Goal: Task Accomplishment & Management: Use online tool/utility

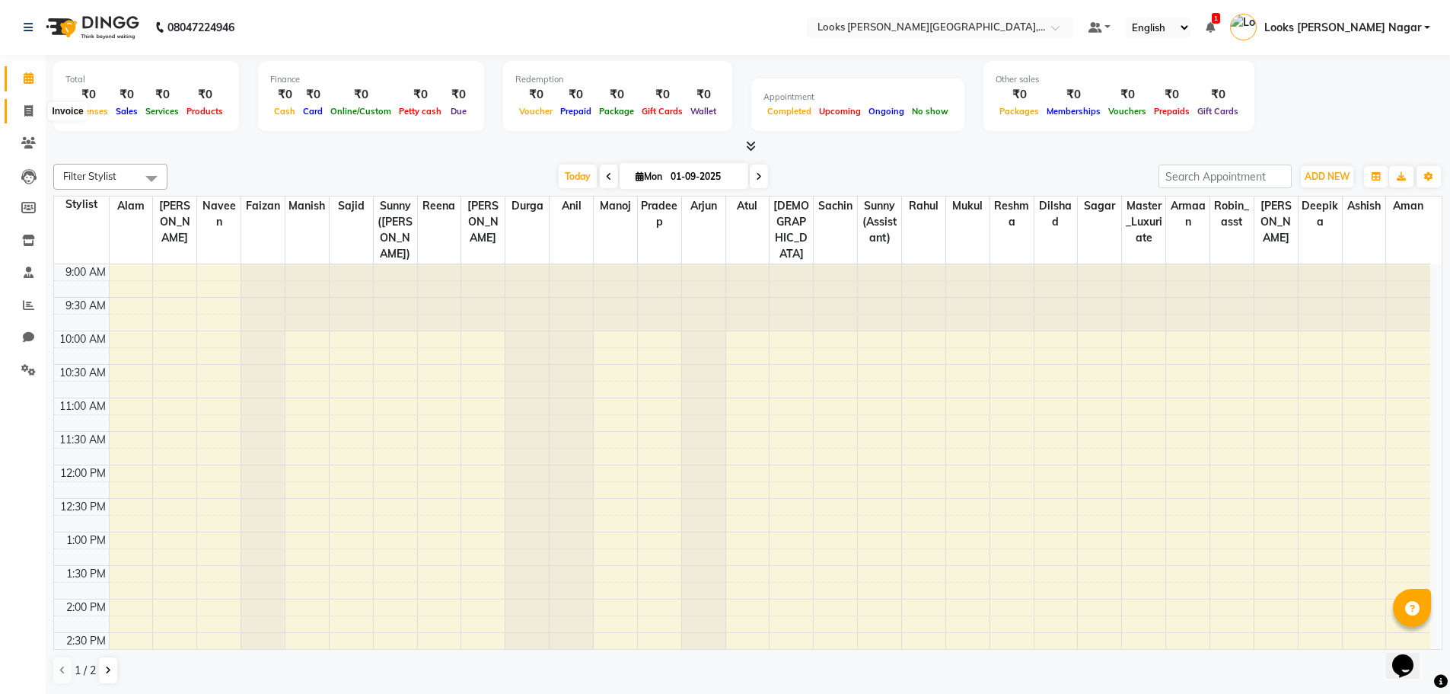
click at [29, 107] on icon at bounding box center [28, 110] width 8 height 11
select select "service"
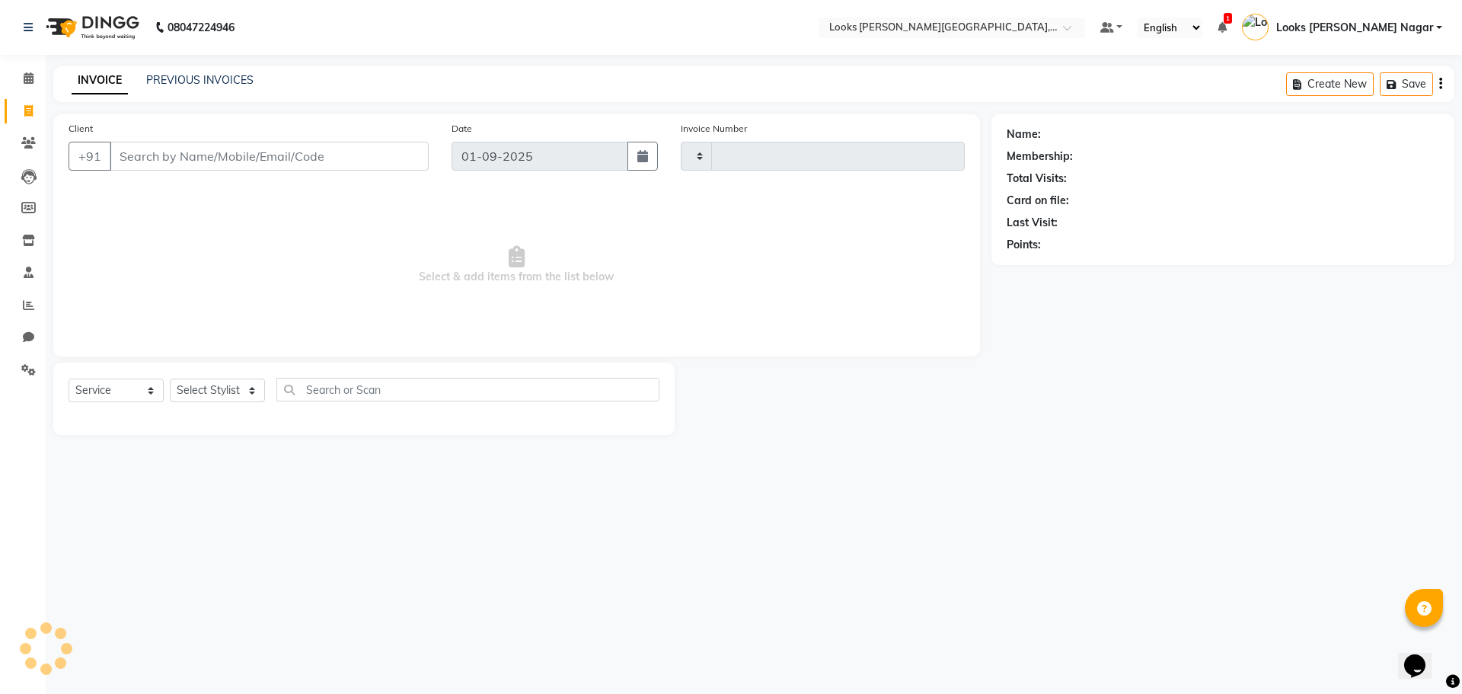
type input "3755"
select select "4327"
click at [295, 171] on div "Client +91" at bounding box center [248, 151] width 383 height 62
click at [296, 161] on input "Client" at bounding box center [269, 156] width 319 height 29
type input "9810933771"
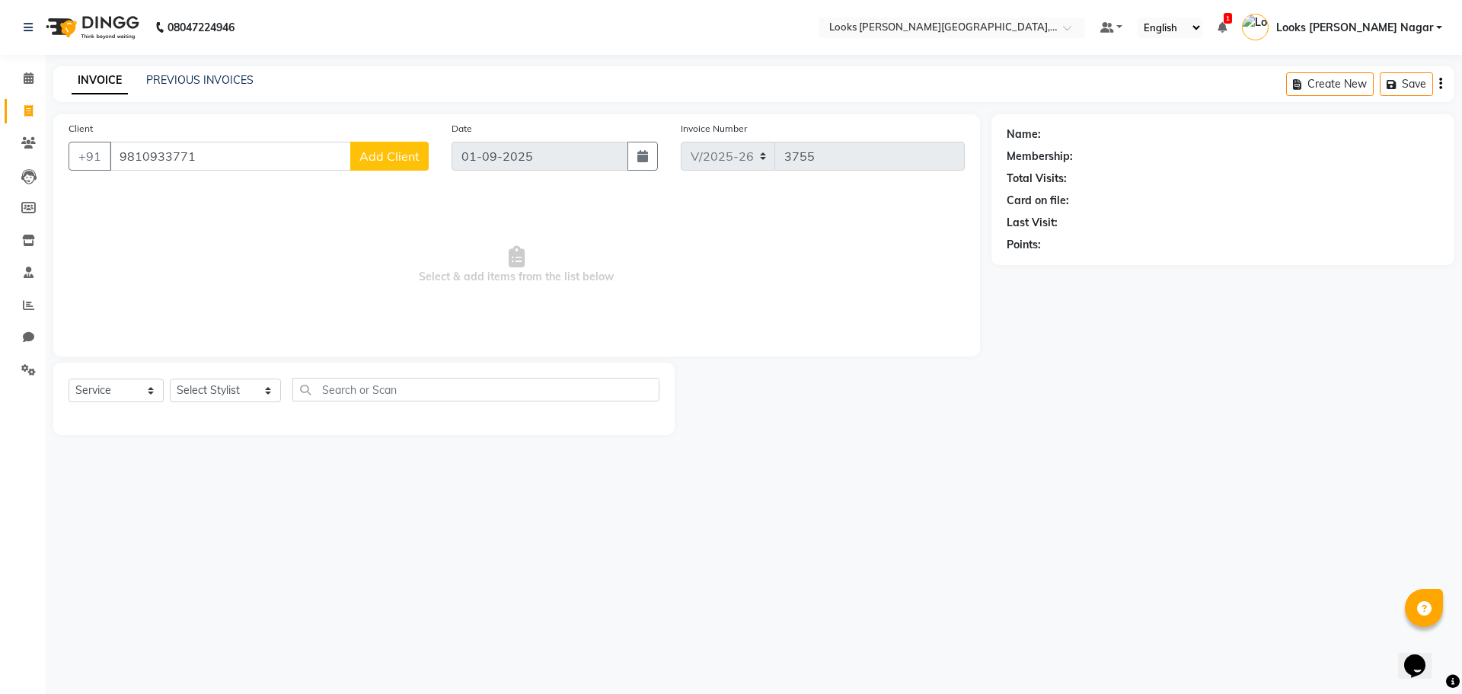
click at [388, 162] on span "Add Client" at bounding box center [389, 155] width 60 height 15
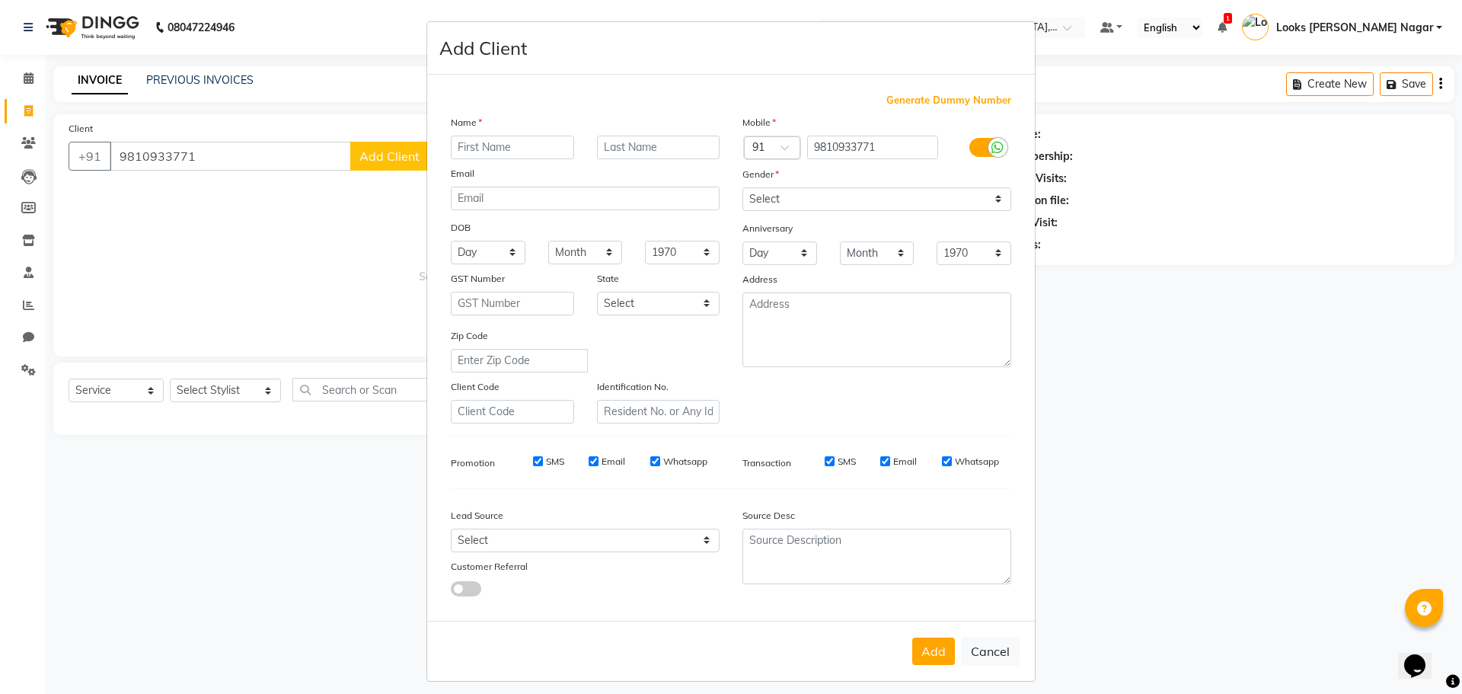
click at [495, 141] on input "text" at bounding box center [512, 148] width 123 height 24
type input "[PERSON_NAME]"
click at [809, 196] on select "Select [DEMOGRAPHIC_DATA] [DEMOGRAPHIC_DATA] Other Prefer Not To Say" at bounding box center [876, 199] width 269 height 24
select select "[DEMOGRAPHIC_DATA]"
click at [742, 187] on select "Select [DEMOGRAPHIC_DATA] [DEMOGRAPHIC_DATA] Other Prefer Not To Say" at bounding box center [876, 199] width 269 height 24
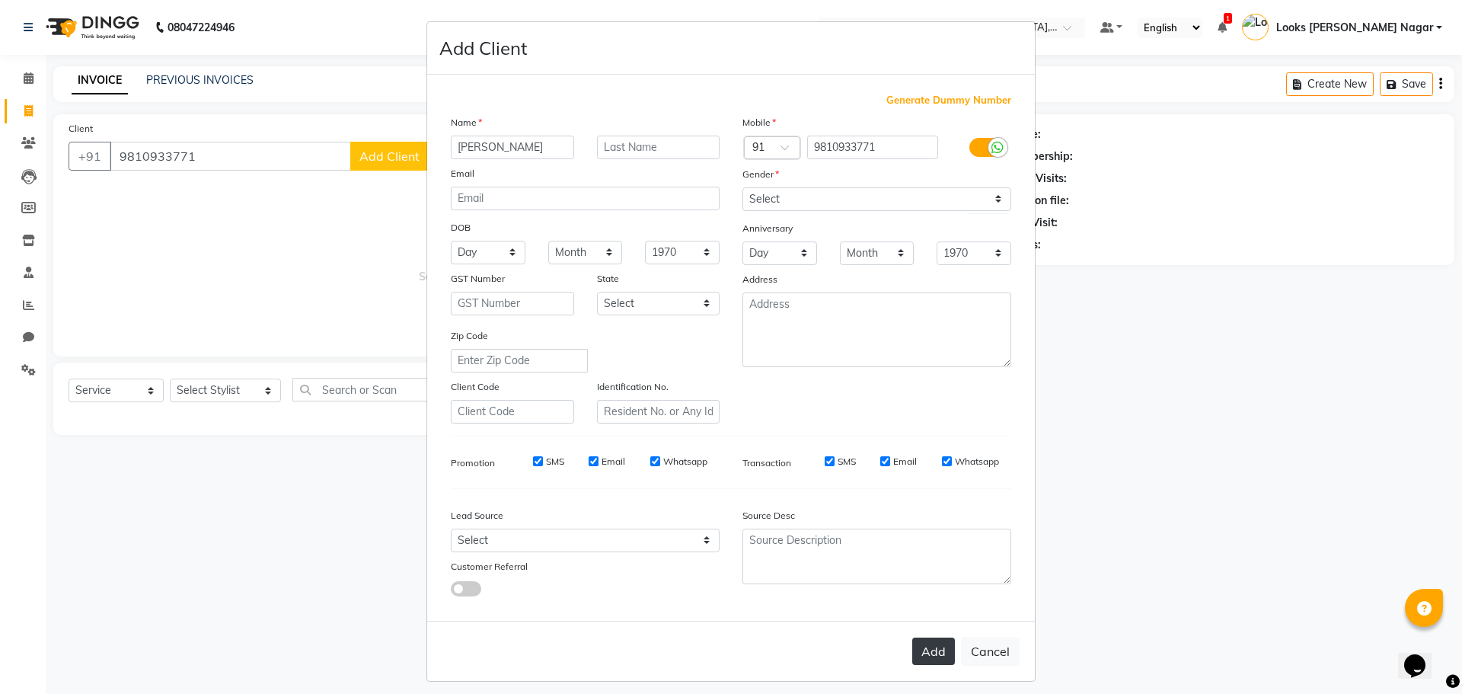
click at [926, 659] on button "Add" at bounding box center [933, 650] width 43 height 27
select select
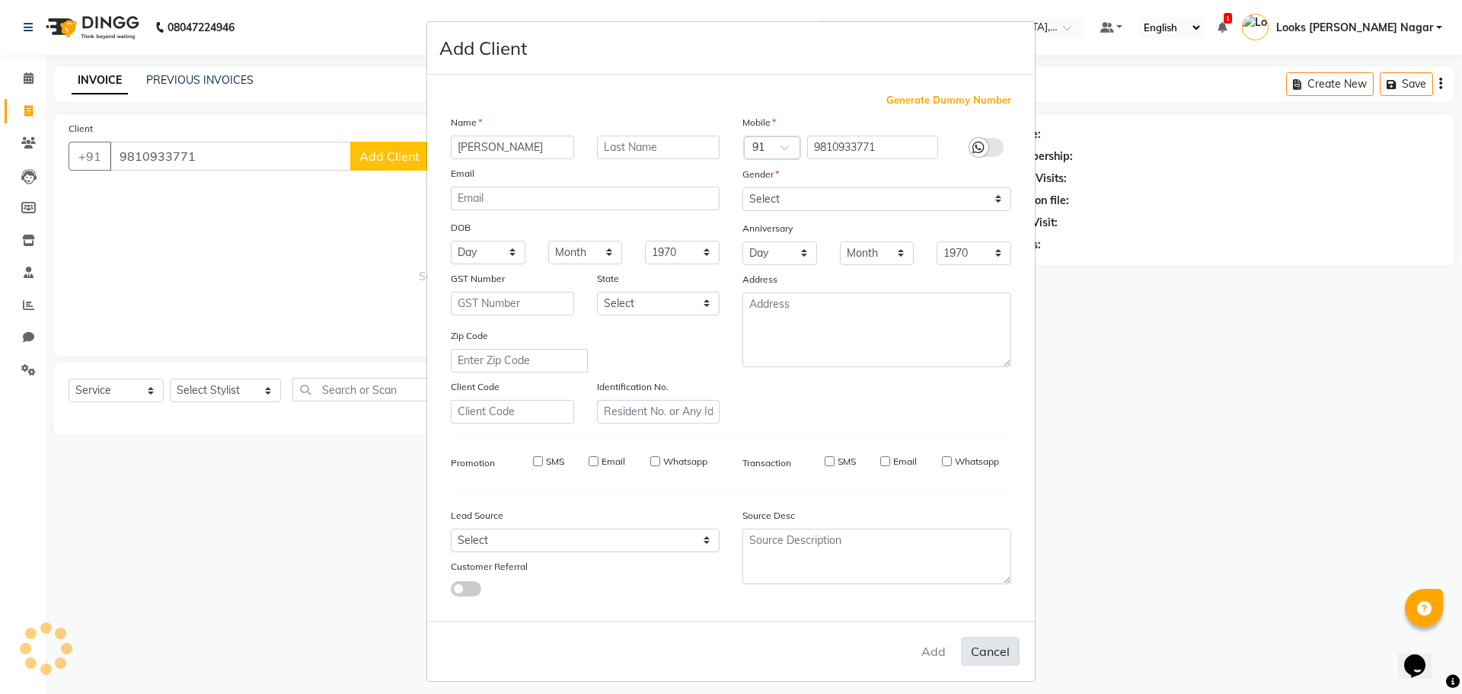
select select
checkbox input "false"
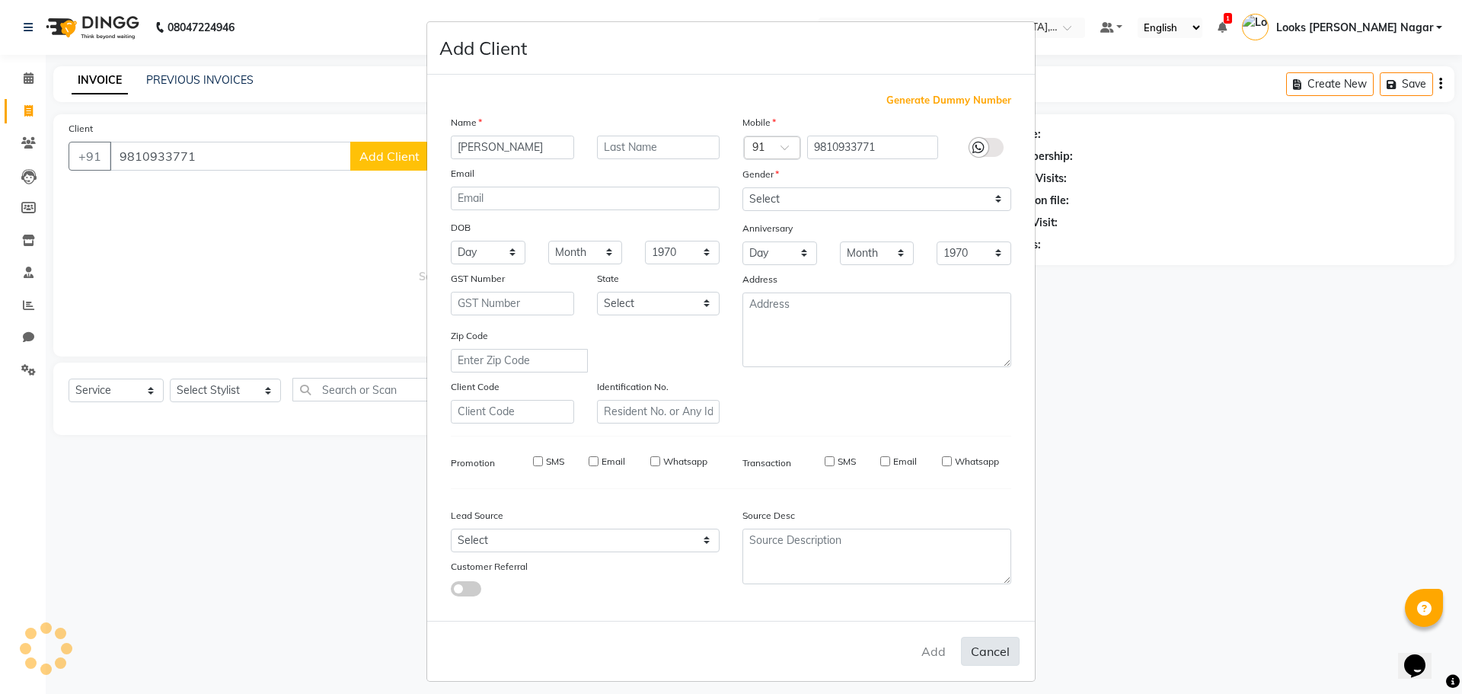
checkbox input "false"
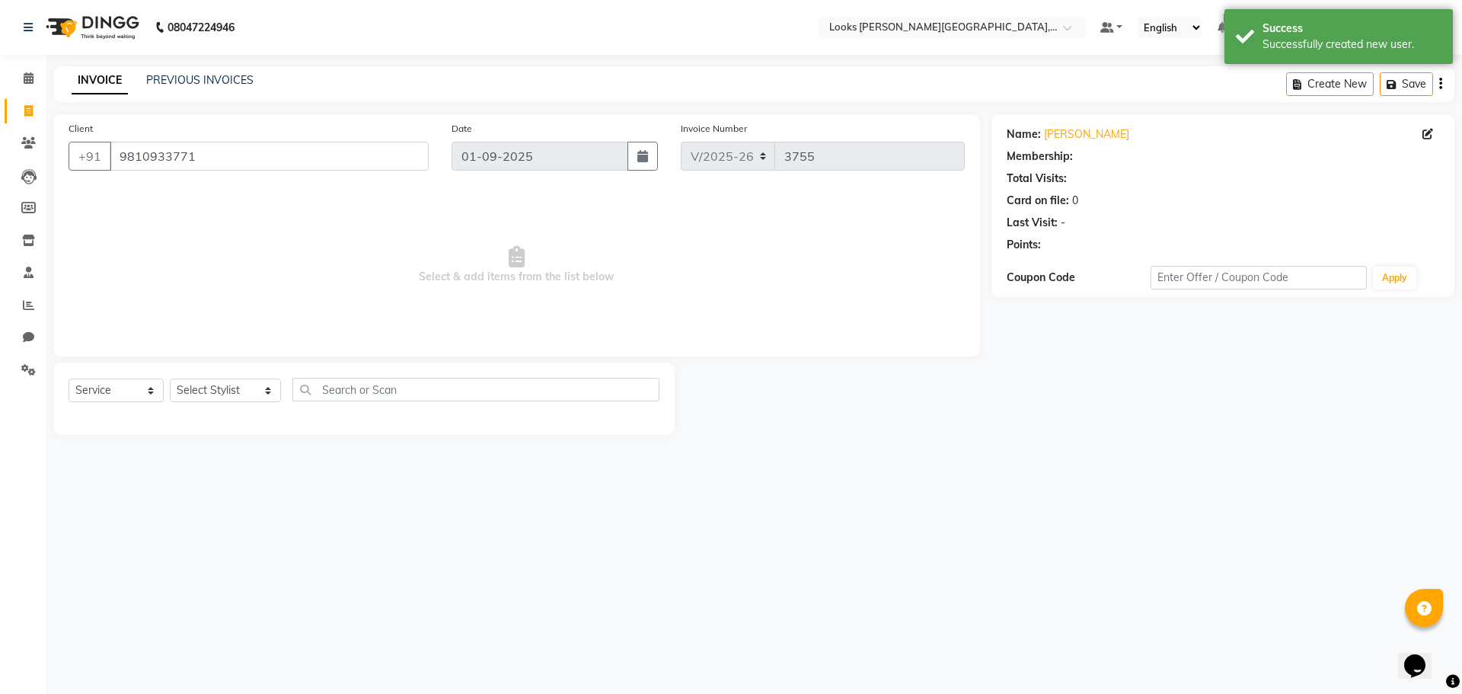
select select "1: Object"
click at [221, 384] on select "Select Stylist Alam Aman [PERSON_NAME] Armaan Ashish Atul Deepika [PERSON_NAME]…" at bounding box center [225, 390] width 111 height 24
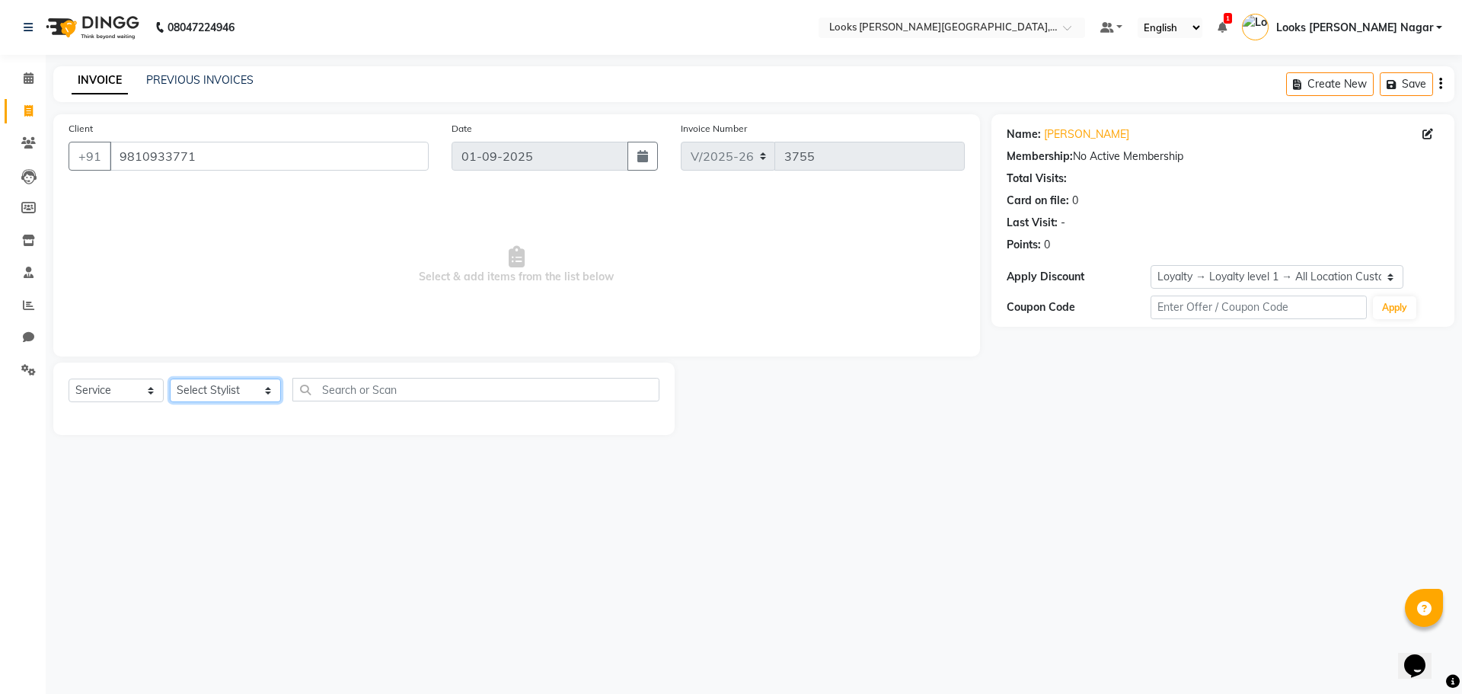
select select "23518"
click at [170, 378] on select "Select Stylist Alam Aman [PERSON_NAME] Armaan Ashish Atul Deepika [PERSON_NAME]…" at bounding box center [225, 390] width 111 height 24
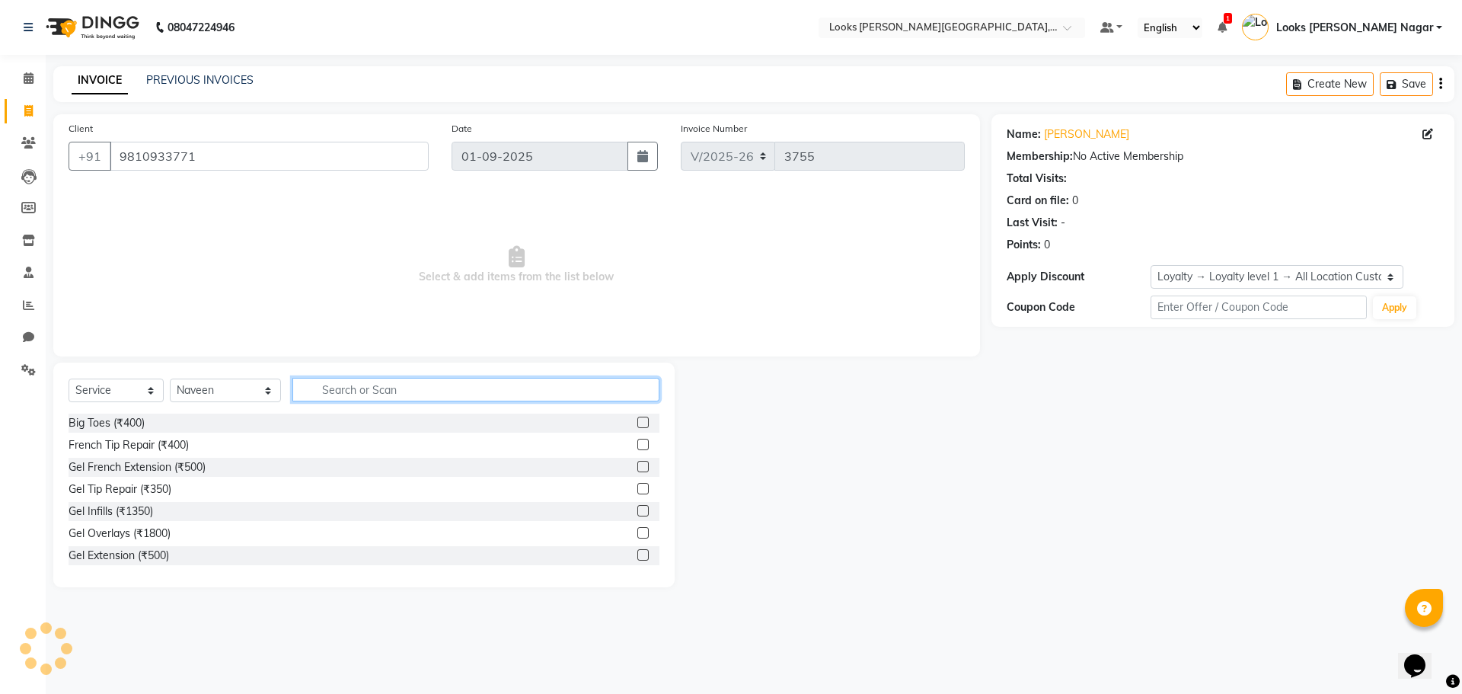
click at [344, 388] on input "text" at bounding box center [475, 390] width 367 height 24
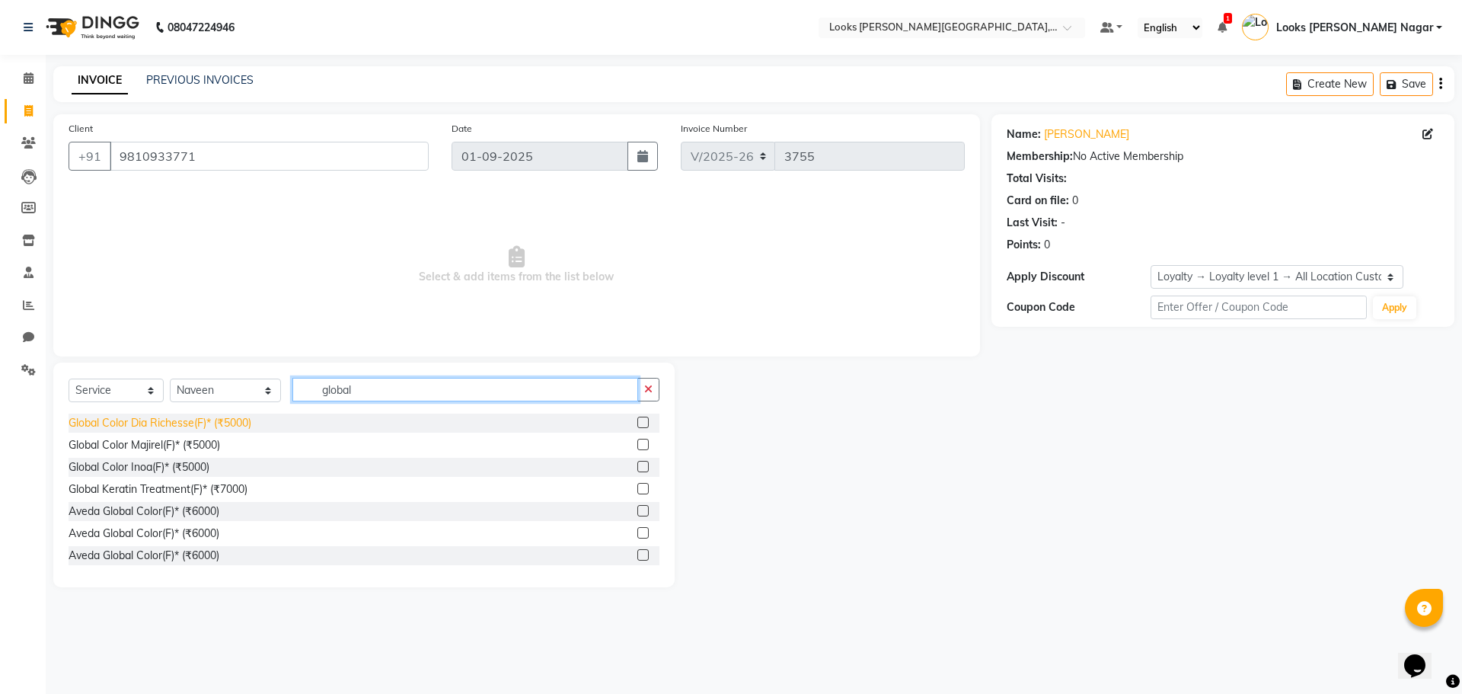
type input "global"
click at [209, 426] on div "Global Color Dia Richesse(F)* (₹5000)" at bounding box center [160, 423] width 183 height 16
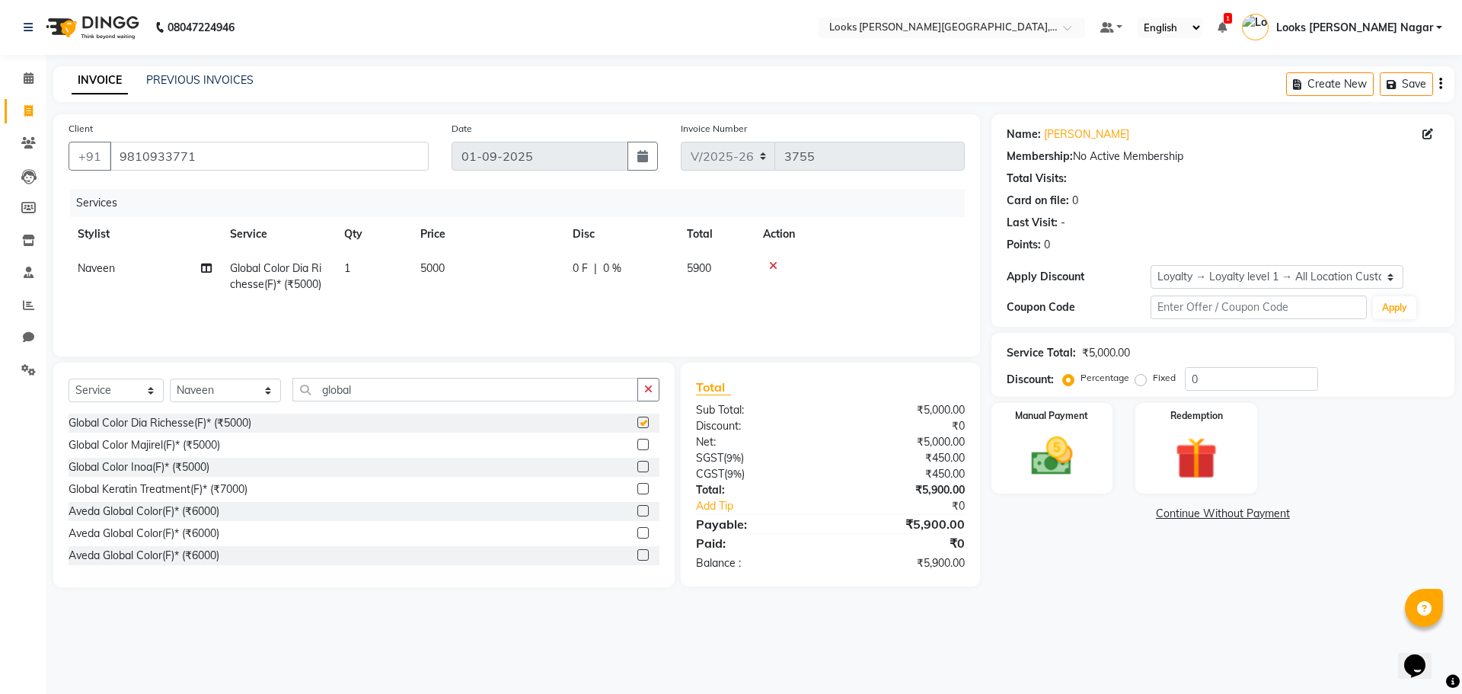
checkbox input "false"
click at [490, 263] on td "5000" at bounding box center [487, 276] width 152 height 50
select select "23518"
drag, startPoint x: 560, startPoint y: 272, endPoint x: 404, endPoint y: 272, distance: 156.1
click at [404, 272] on tr "Alam Aman [PERSON_NAME] Armaan Ashish Atul Deepika Deepu Dilshad Durga [PERSON_…" at bounding box center [517, 283] width 896 height 65
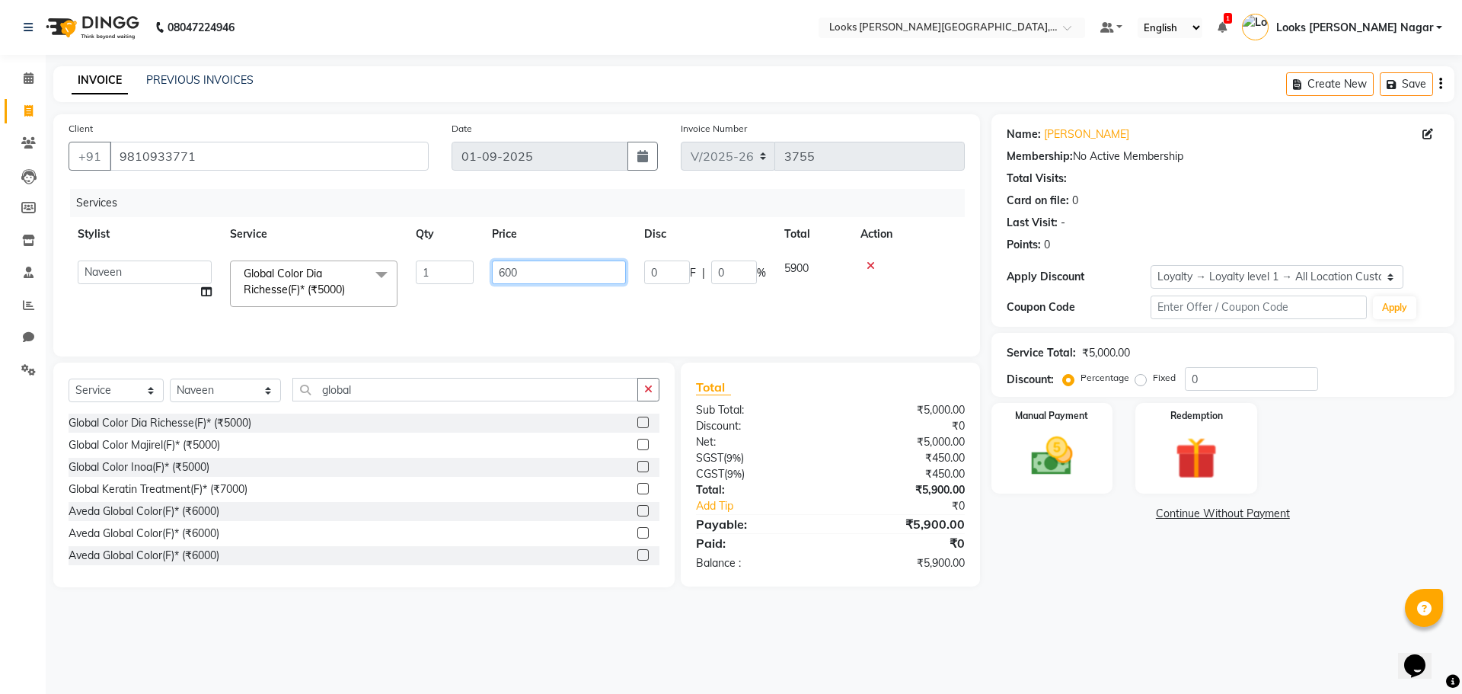
type input "6000"
click at [983, 579] on div "Total Sub Total: ₹5,000.00 Discount: ₹0 Net: ₹5,000.00 SGST ( 9% ) ₹450.00 CGST…" at bounding box center [833, 474] width 317 height 225
click at [516, 268] on td "6000" at bounding box center [487, 276] width 152 height 50
select select "23518"
click at [570, 267] on input "6000" at bounding box center [559, 272] width 134 height 24
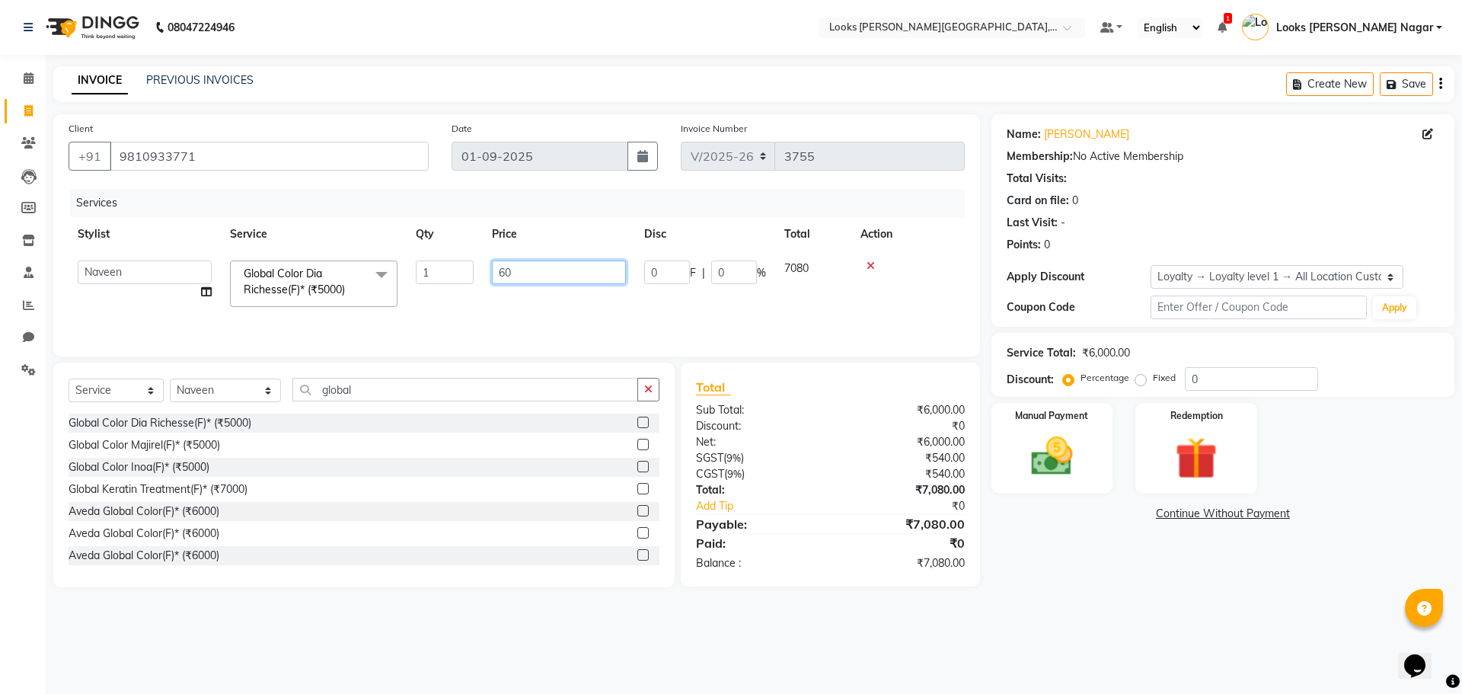
type input "6"
type input "5932"
click at [1078, 613] on div "08047224946 Select Location × Looks [PERSON_NAME][GEOGRAPHIC_DATA], [GEOGRAPHIC…" at bounding box center [731, 347] width 1462 height 694
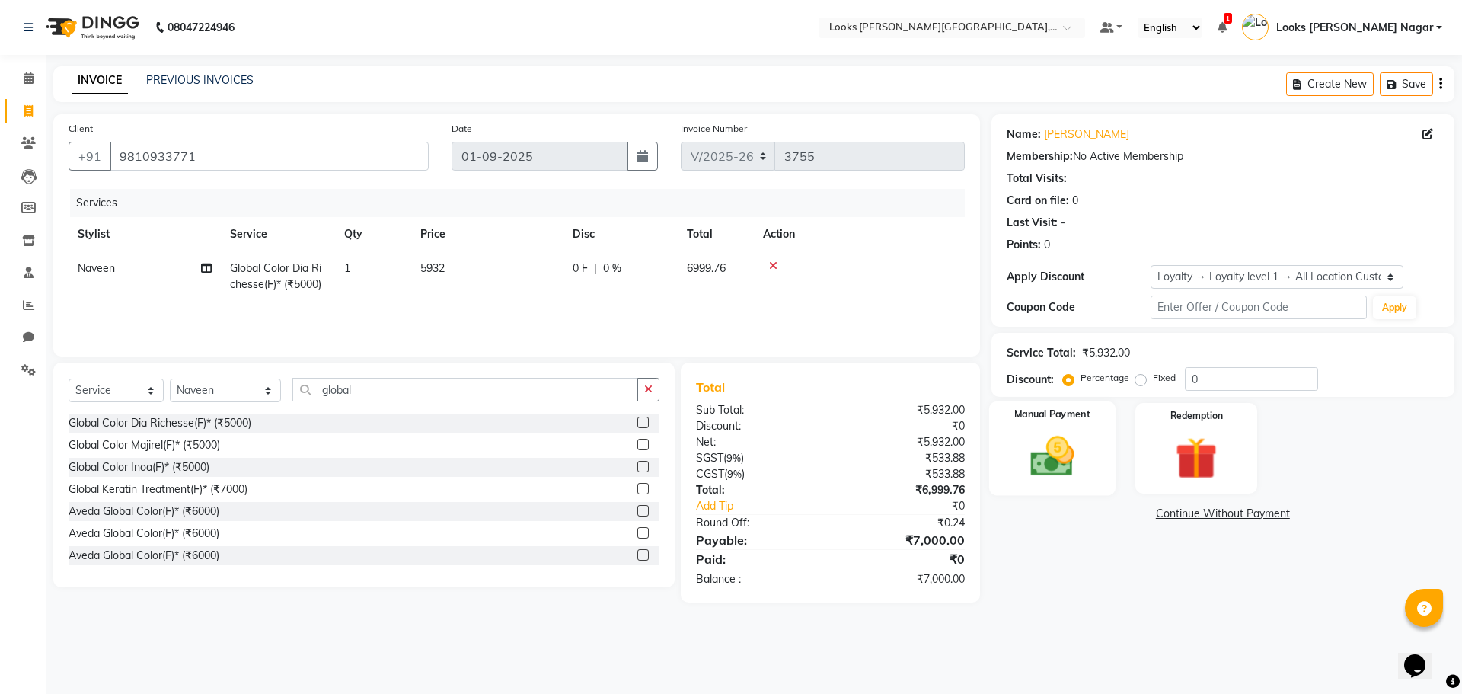
click at [1101, 445] on div "Manual Payment" at bounding box center [1051, 448] width 126 height 94
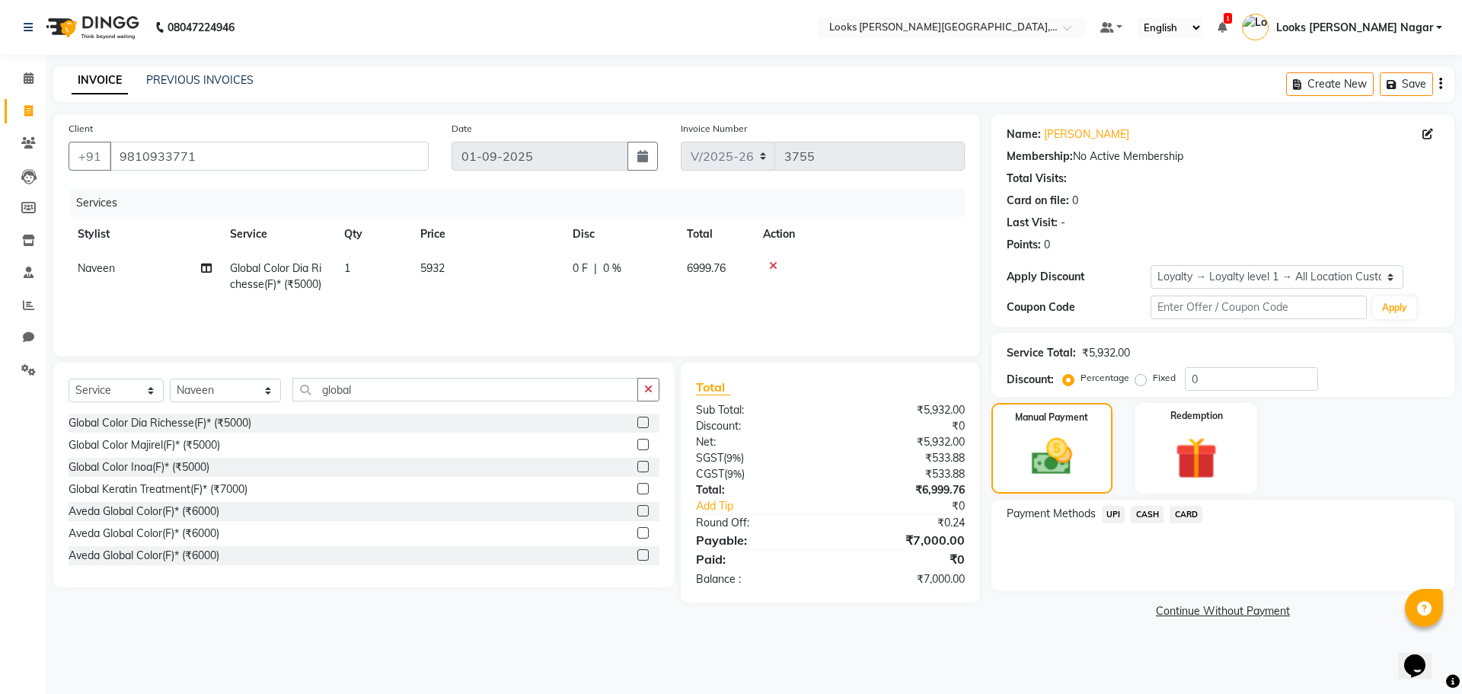
click at [1118, 512] on span "UPI" at bounding box center [1114, 515] width 24 height 18
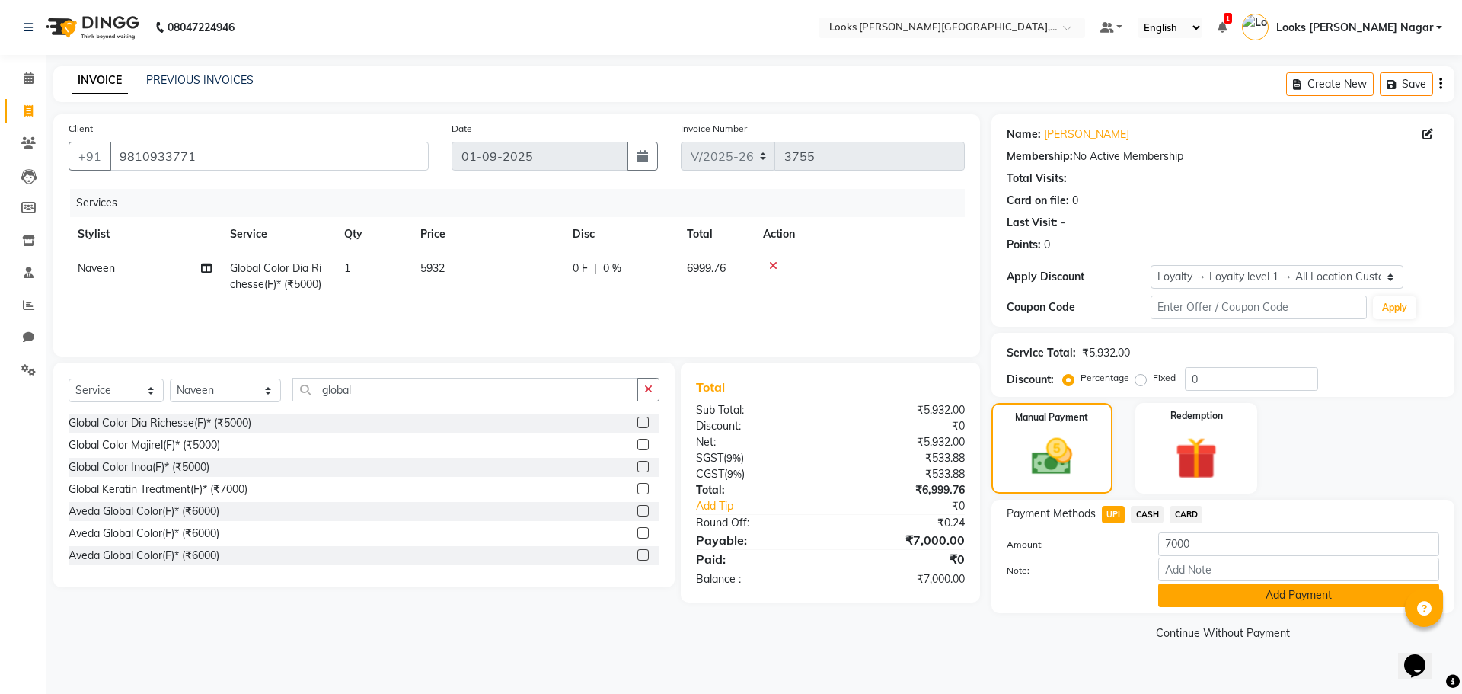
click at [1203, 598] on button "Add Payment" at bounding box center [1298, 595] width 281 height 24
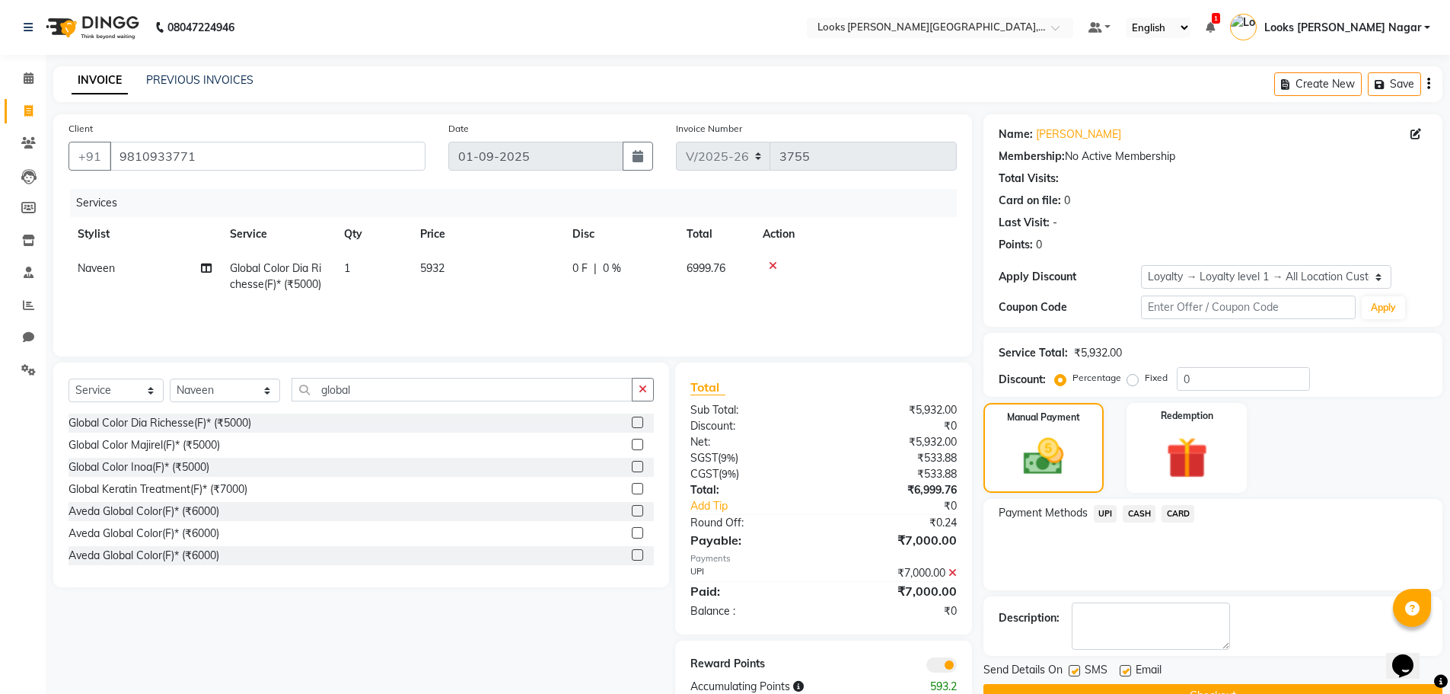
click at [1182, 689] on button "Checkout" at bounding box center [1213, 696] width 459 height 24
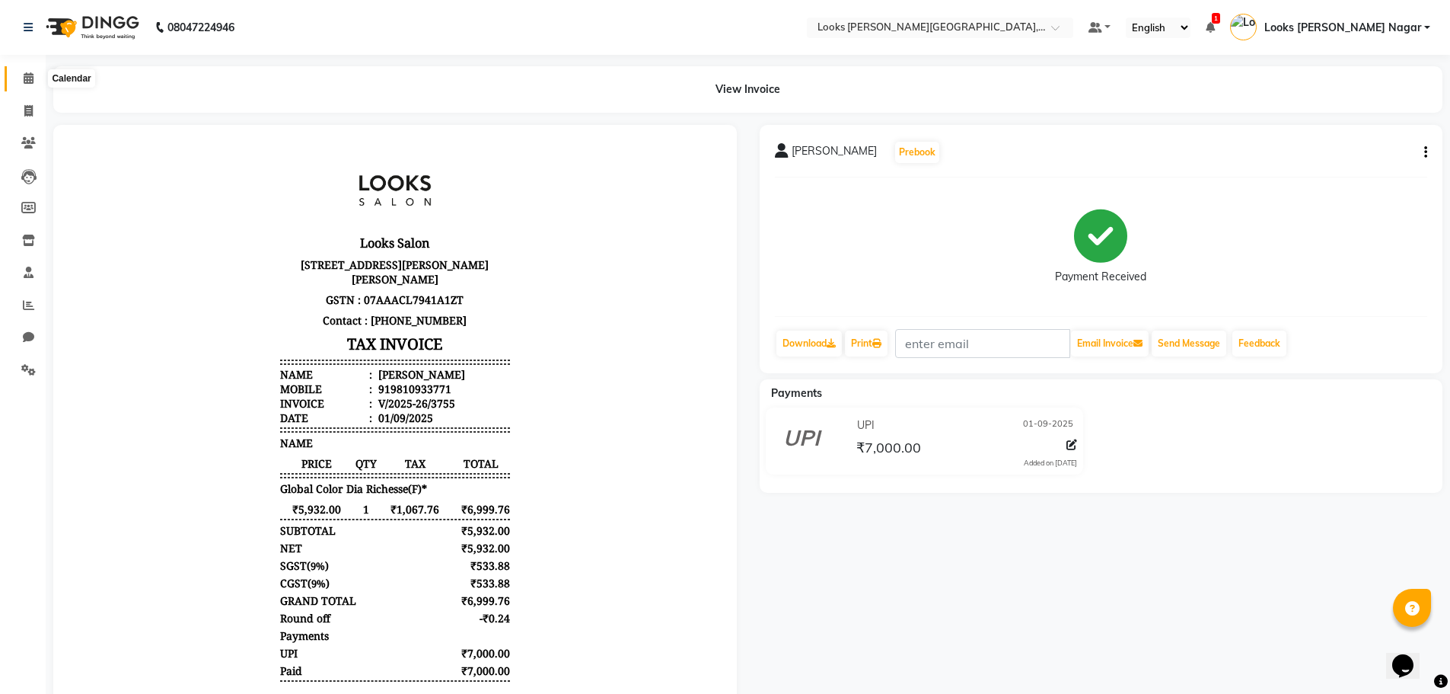
click at [33, 82] on icon at bounding box center [29, 77] width 10 height 11
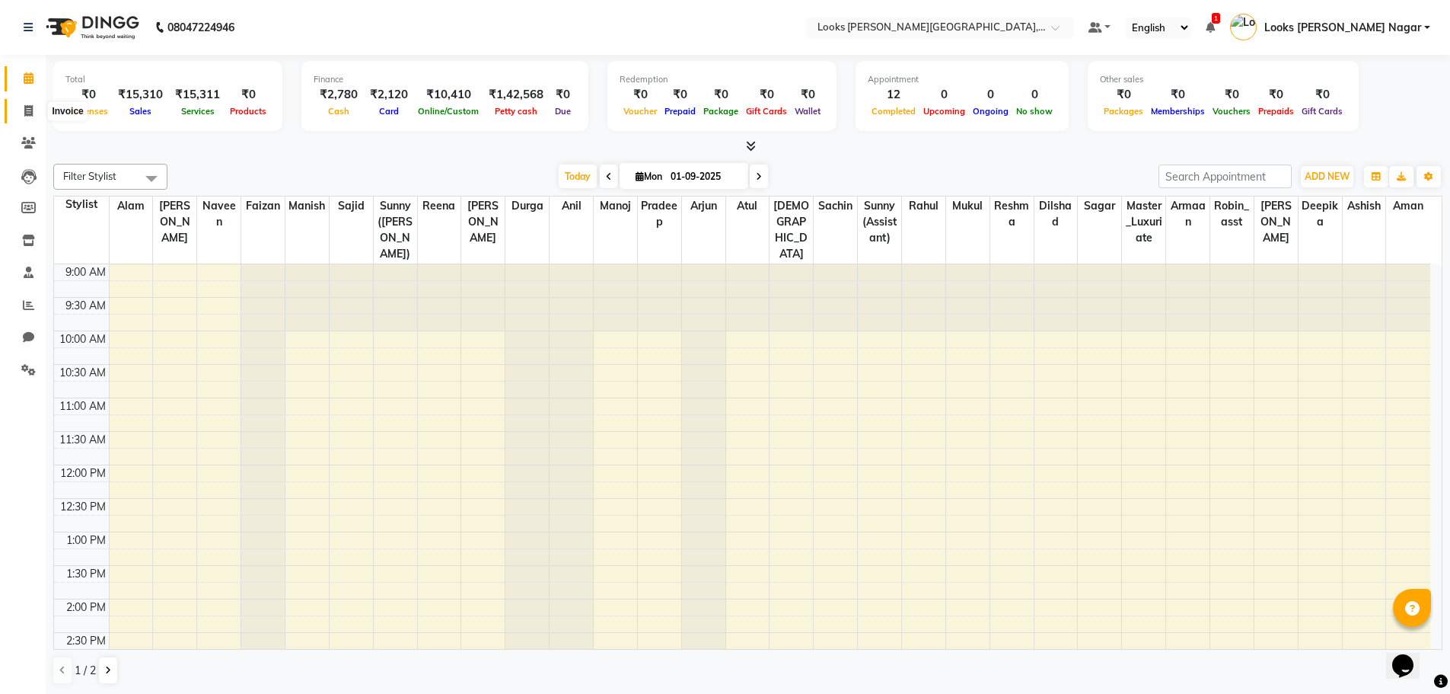
click at [25, 108] on icon at bounding box center [28, 110] width 8 height 11
select select "service"
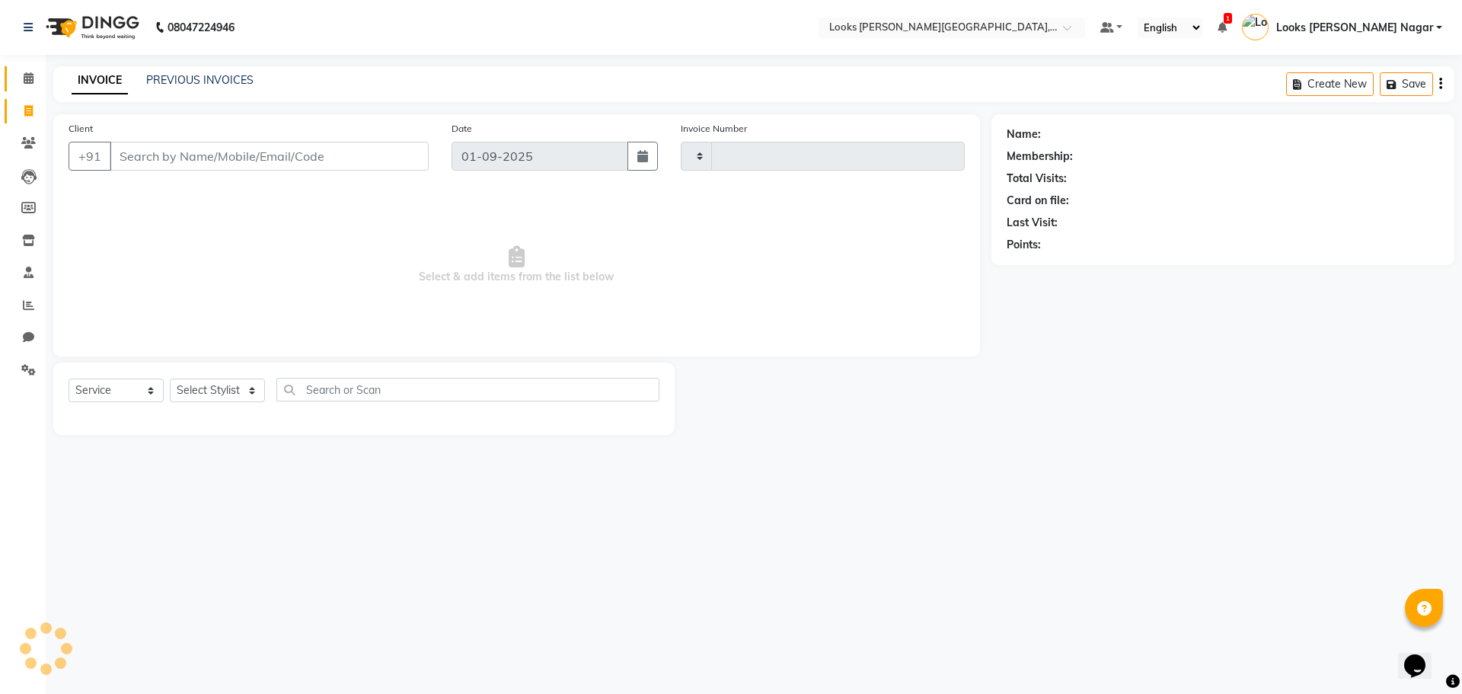
type input "3756"
select select "4327"
click at [309, 158] on input "Client" at bounding box center [269, 156] width 319 height 29
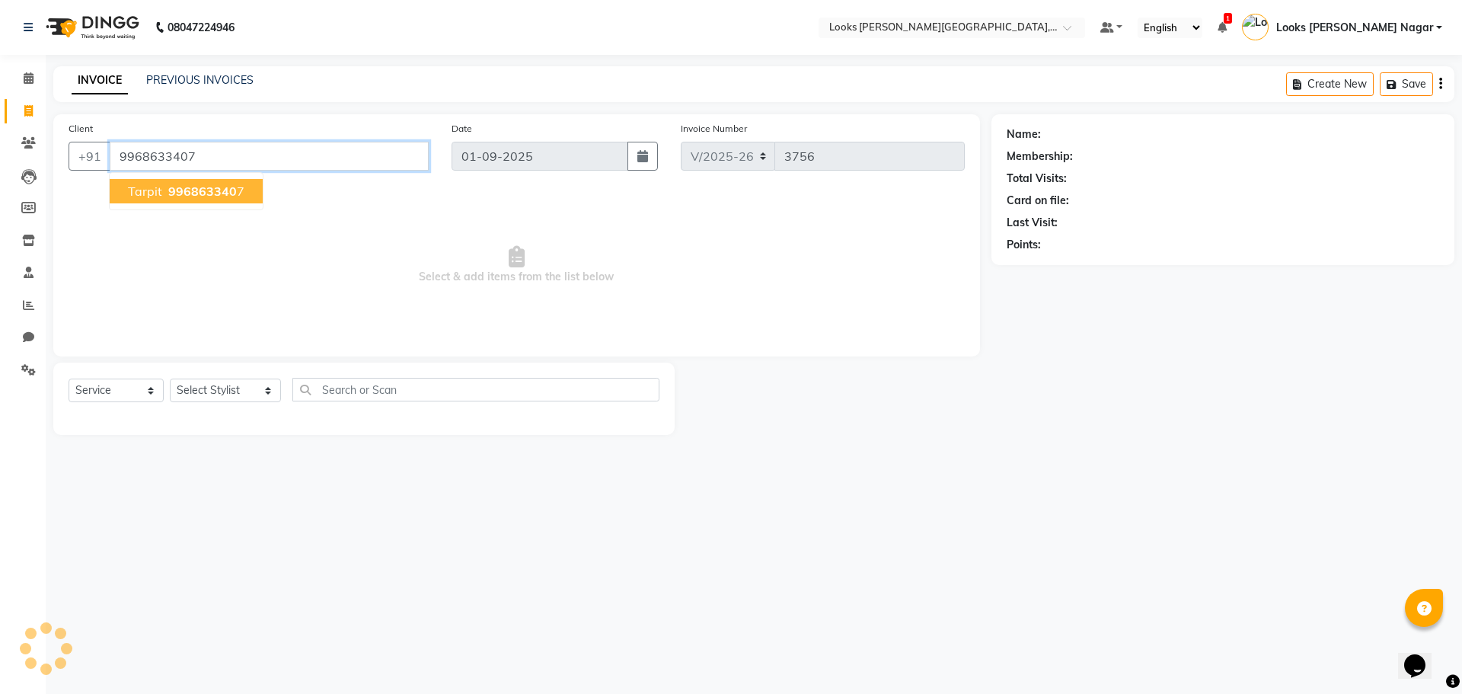
type input "9968633407"
select select "1: Object"
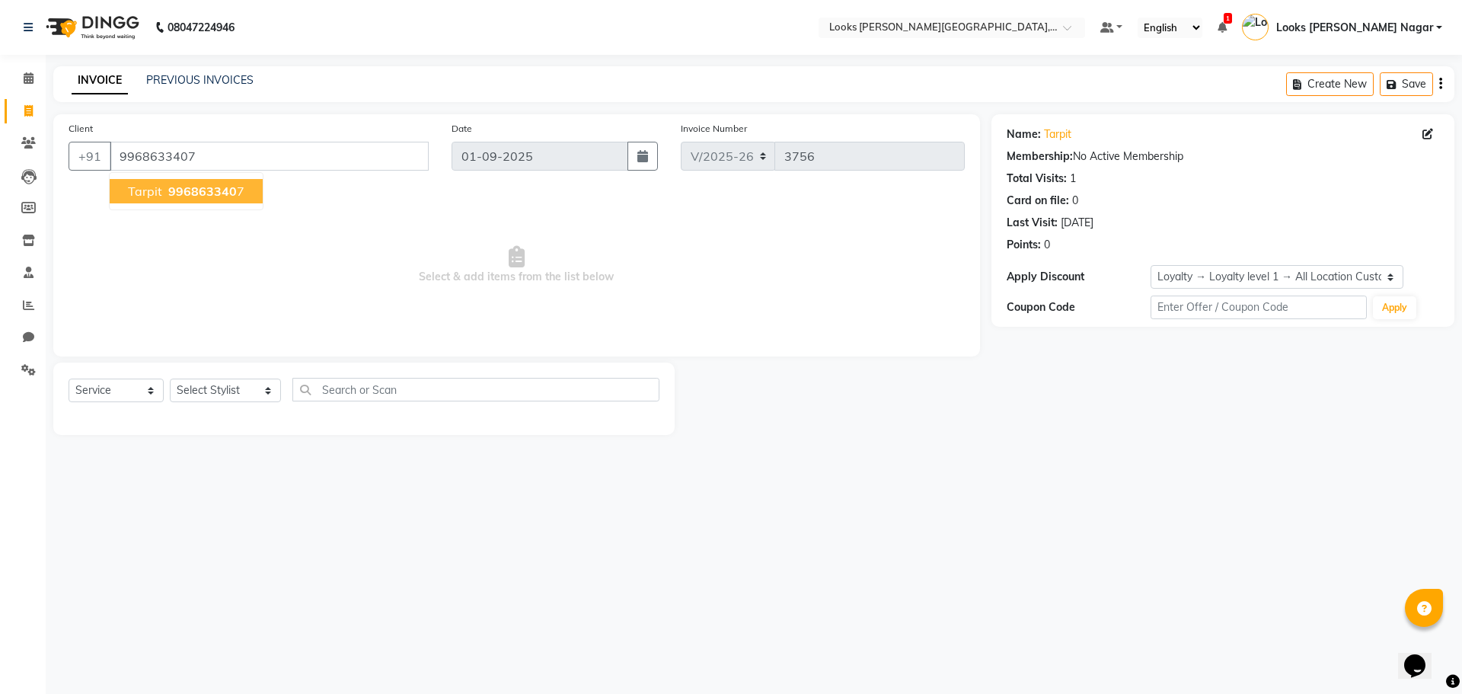
click at [194, 186] on span "996863340" at bounding box center [202, 190] width 69 height 15
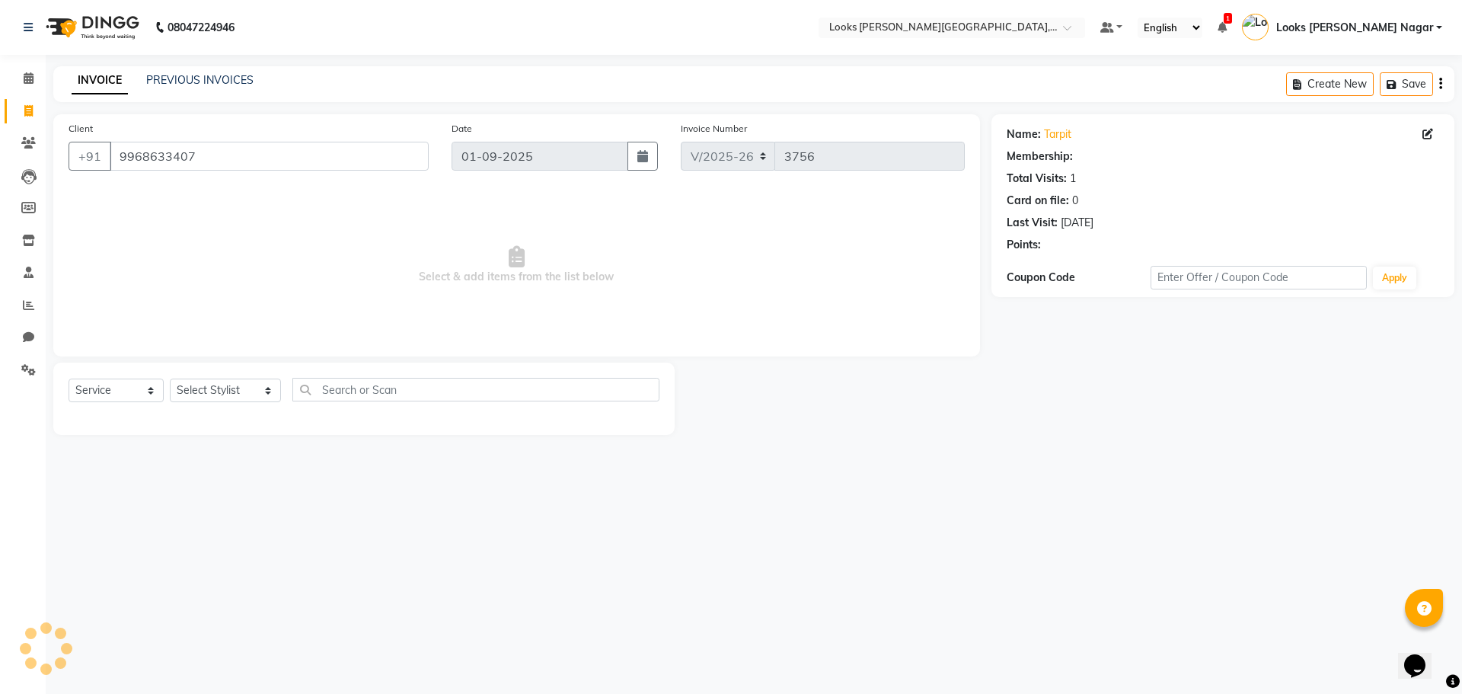
select select "1: Object"
click at [208, 390] on select "Select Stylist Alam Aman [PERSON_NAME] Armaan Ashish Atul Deepika [PERSON_NAME]…" at bounding box center [225, 390] width 111 height 24
select select "33096"
click at [170, 378] on select "Select Stylist Alam Aman [PERSON_NAME] Armaan Ashish Atul Deepika [PERSON_NAME]…" at bounding box center [225, 390] width 111 height 24
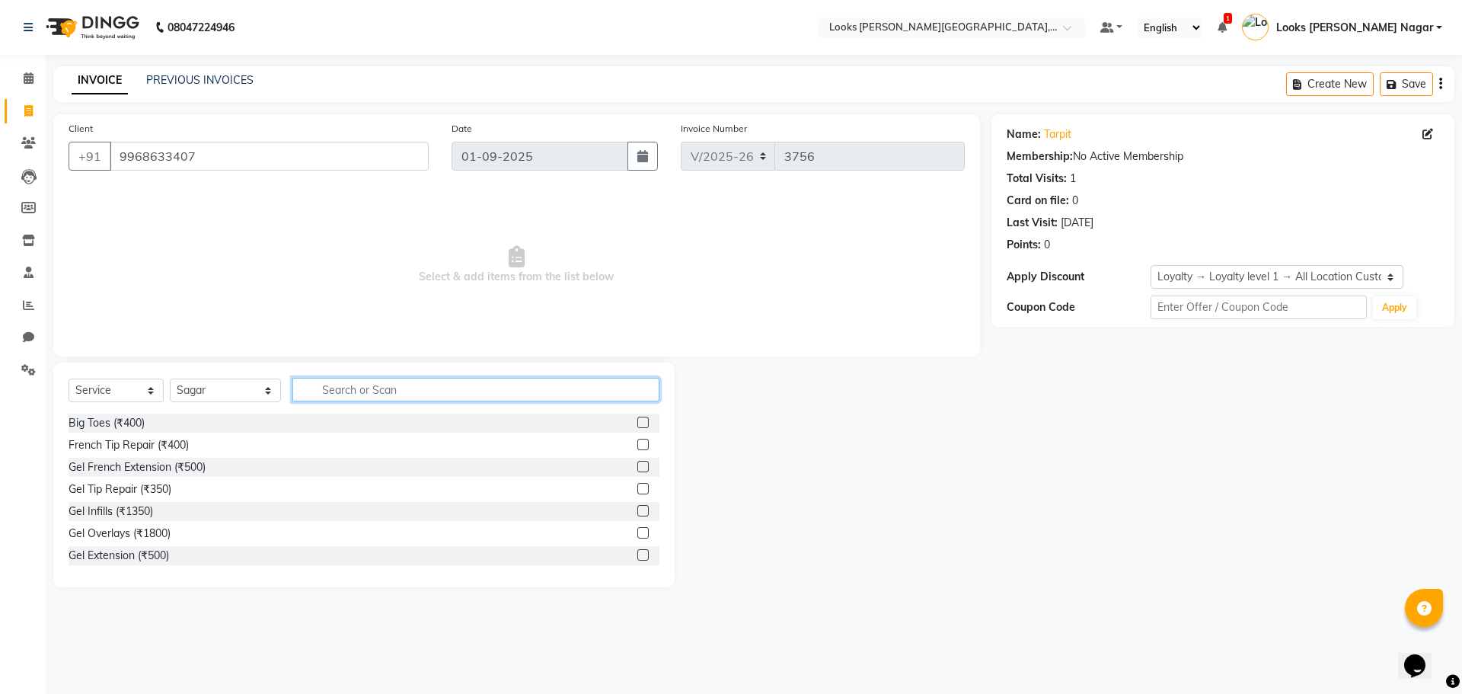
click at [324, 382] on input "text" at bounding box center [475, 390] width 367 height 24
type input "cut"
click at [105, 446] on div "Stylist Cut(M) (₹700)" at bounding box center [119, 445] width 100 height 16
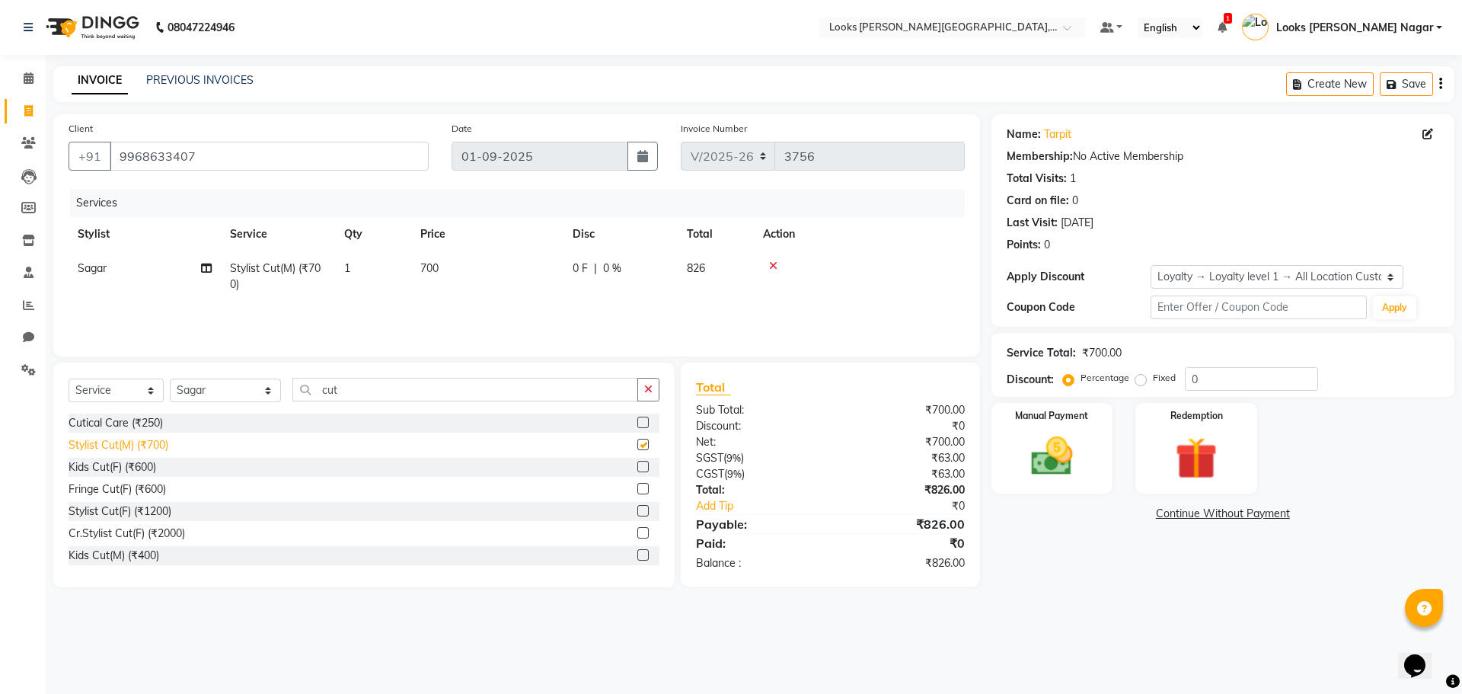
checkbox input "false"
drag, startPoint x: 355, startPoint y: 394, endPoint x: 301, endPoint y: 393, distance: 53.3
click at [301, 393] on input "cut" at bounding box center [465, 390] width 346 height 24
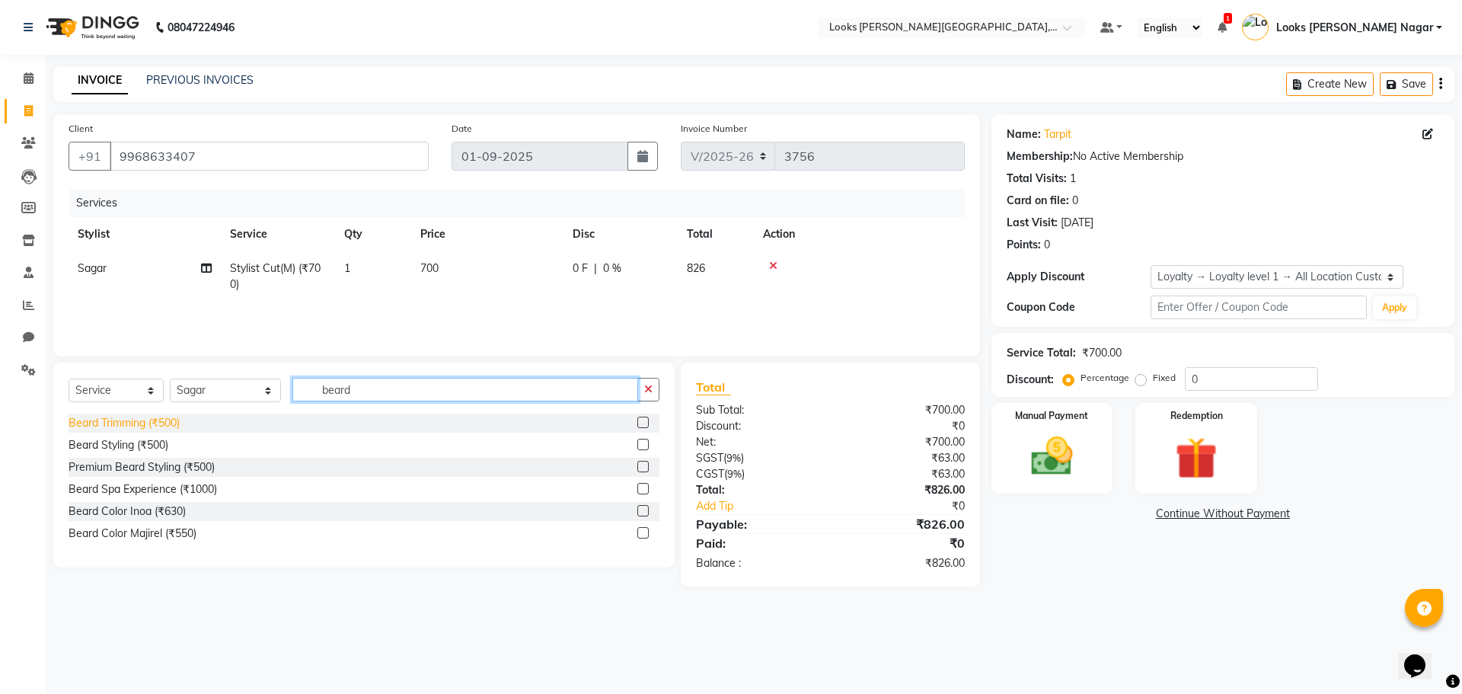
type input "beard"
click at [173, 422] on div "Beard Trimming (₹500)" at bounding box center [124, 423] width 111 height 16
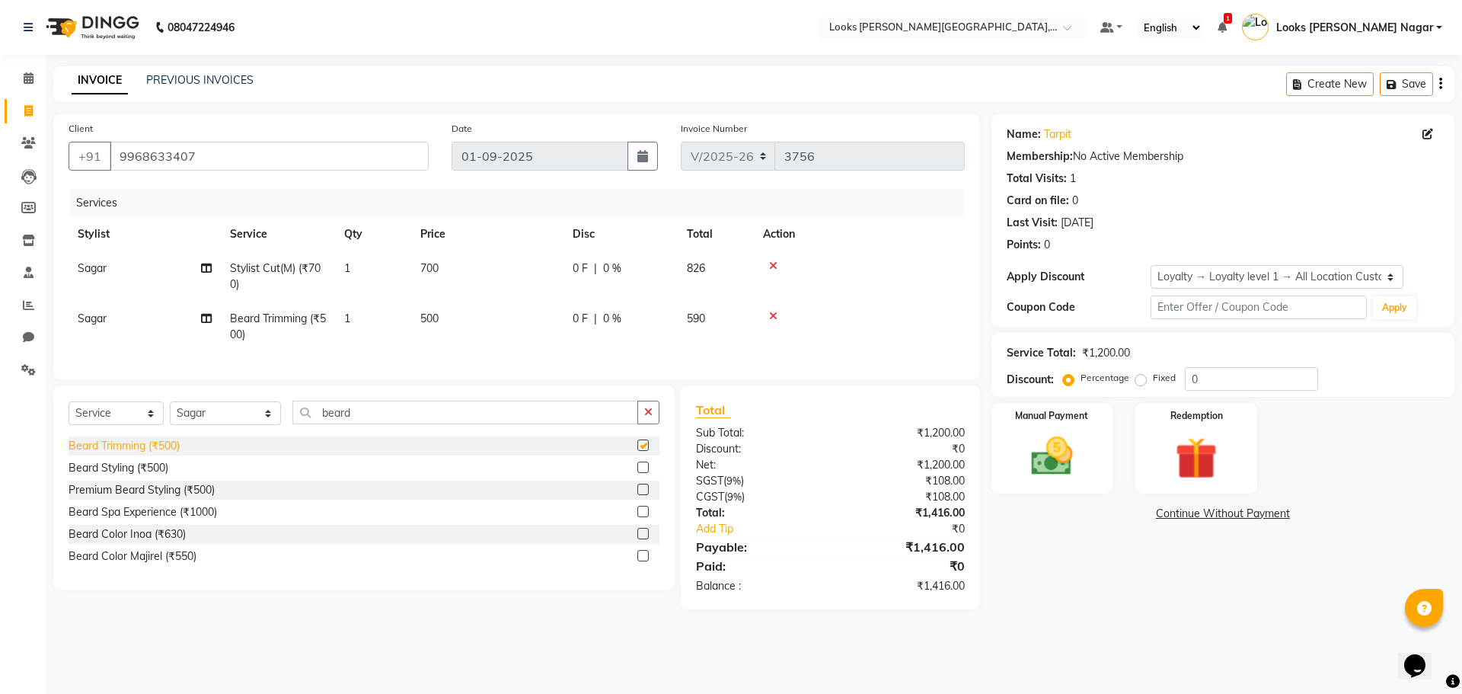
checkbox input "false"
click at [496, 318] on td "500" at bounding box center [487, 326] width 152 height 50
select select "33096"
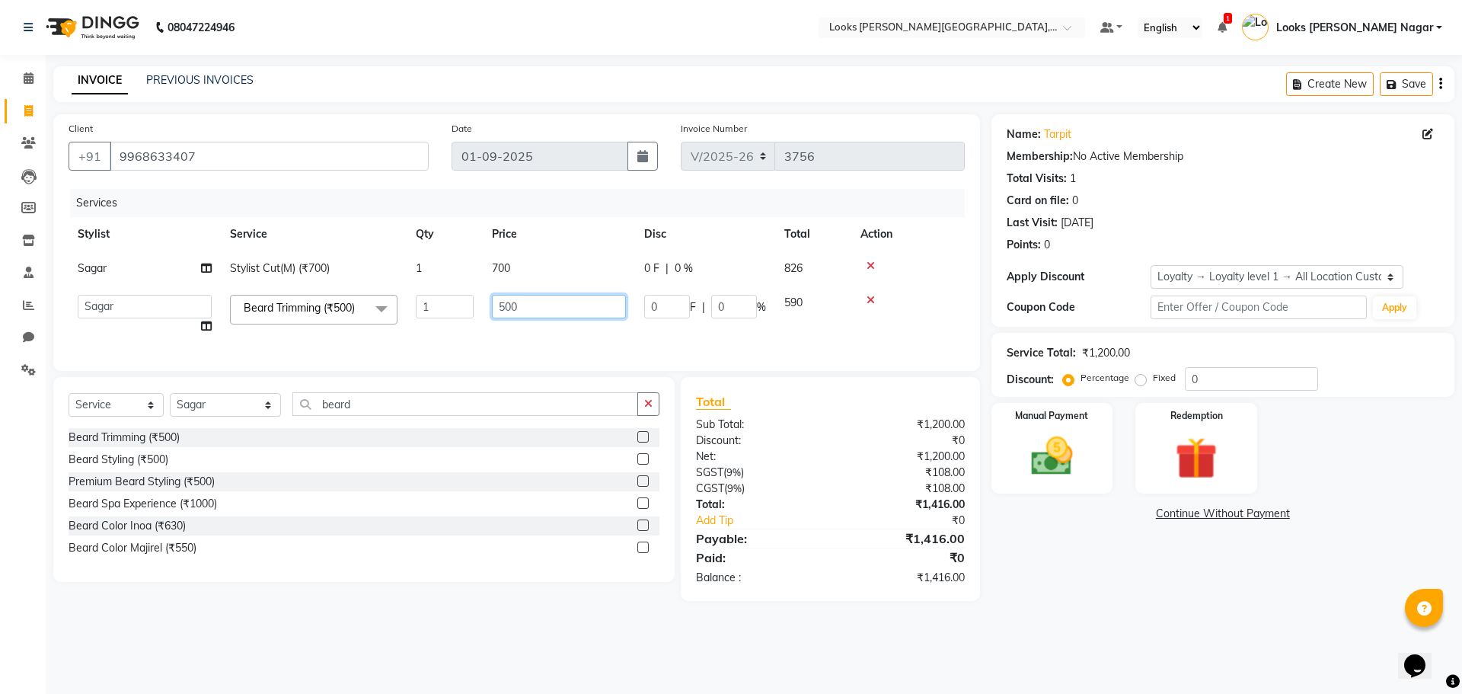
drag, startPoint x: 528, startPoint y: 308, endPoint x: 432, endPoint y: 314, distance: 96.8
click at [432, 314] on tr "Alam Aman [PERSON_NAME] Armaan Ashish Atul Deepika Deepu Dilshad Durga [PERSON_…" at bounding box center [517, 315] width 896 height 58
type input "296"
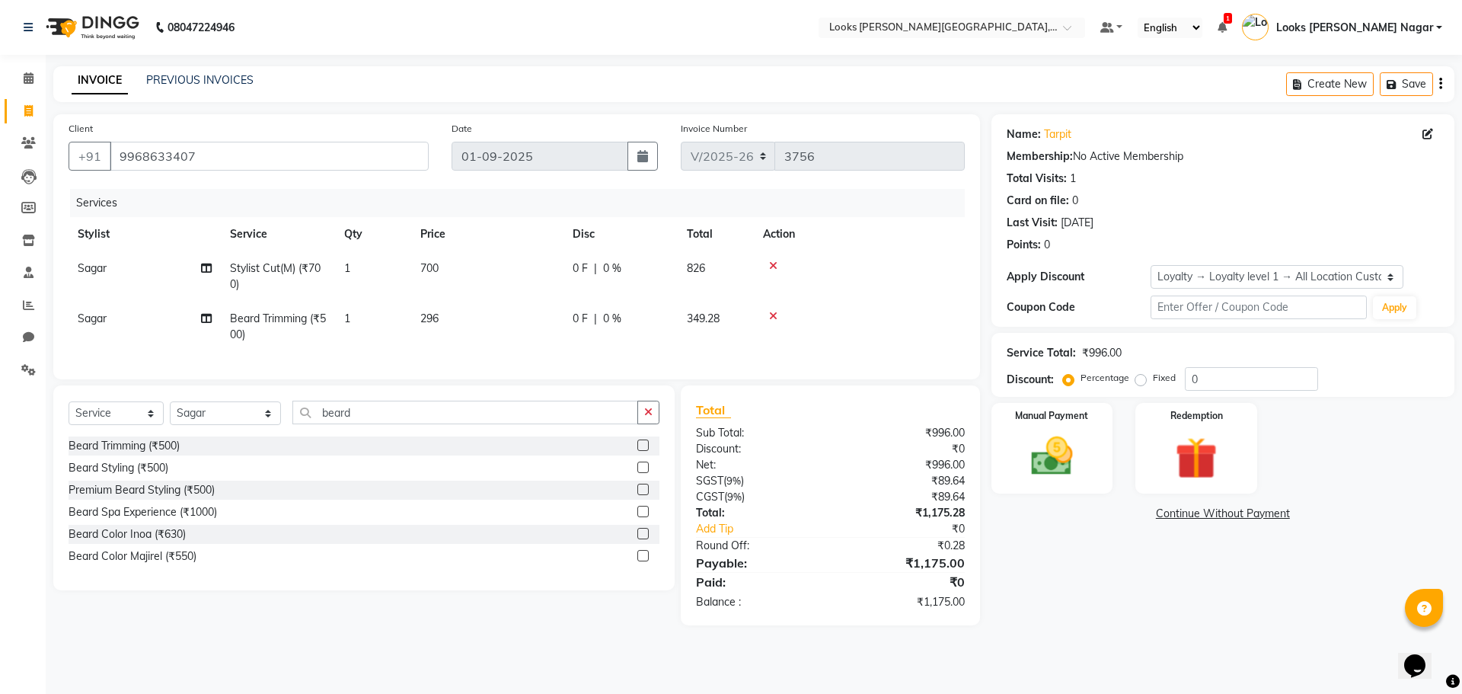
click at [533, 271] on td "700" at bounding box center [487, 276] width 152 height 50
select select "33096"
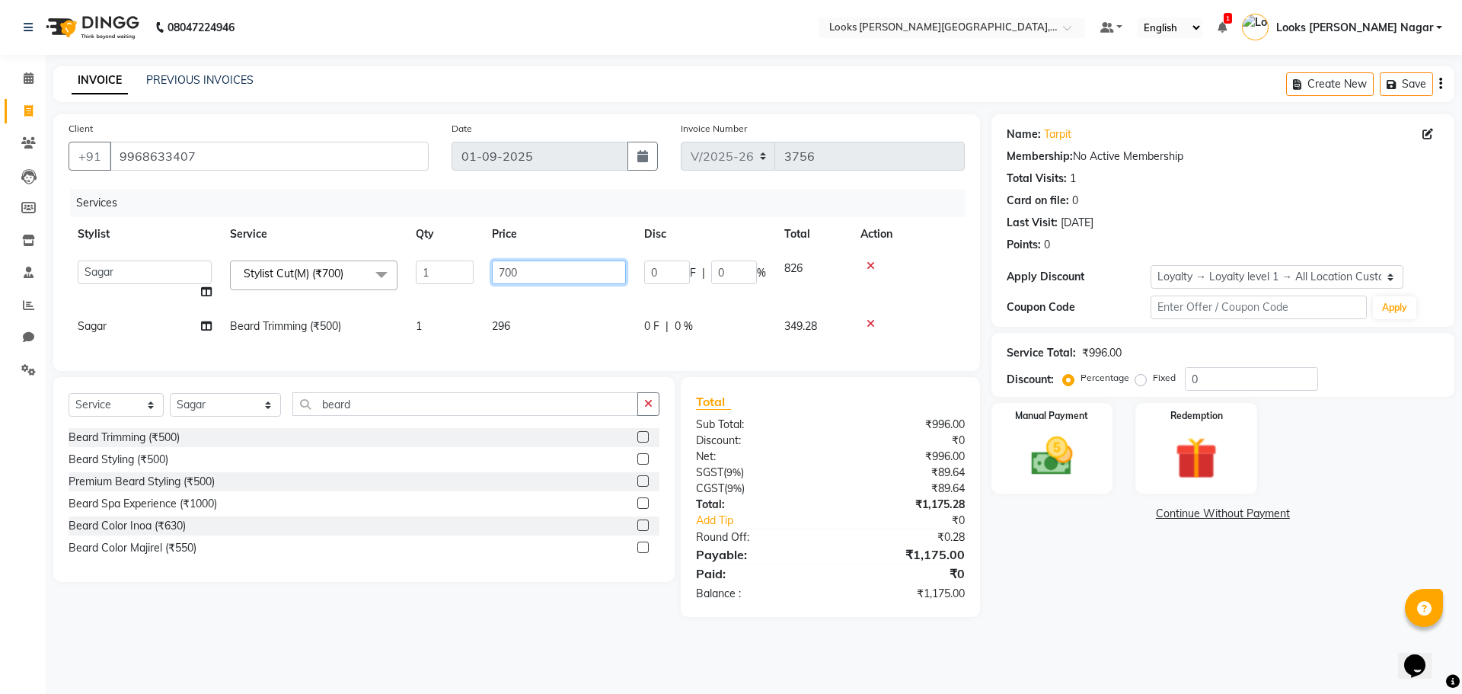
drag, startPoint x: 533, startPoint y: 271, endPoint x: 378, endPoint y: 276, distance: 155.4
click at [378, 276] on tr "Alam Aman [PERSON_NAME] Armaan Ashish Atul Deepika Deepu Dilshad Durga [PERSON_…" at bounding box center [517, 280] width 896 height 58
click at [542, 273] on input "700" at bounding box center [559, 272] width 134 height 24
drag, startPoint x: 542, startPoint y: 273, endPoint x: 480, endPoint y: 273, distance: 62.4
click at [480, 273] on tr "Alam Aman [PERSON_NAME] Armaan Ashish Atul Deepika Deepu Dilshad Durga [PERSON_…" at bounding box center [517, 280] width 896 height 58
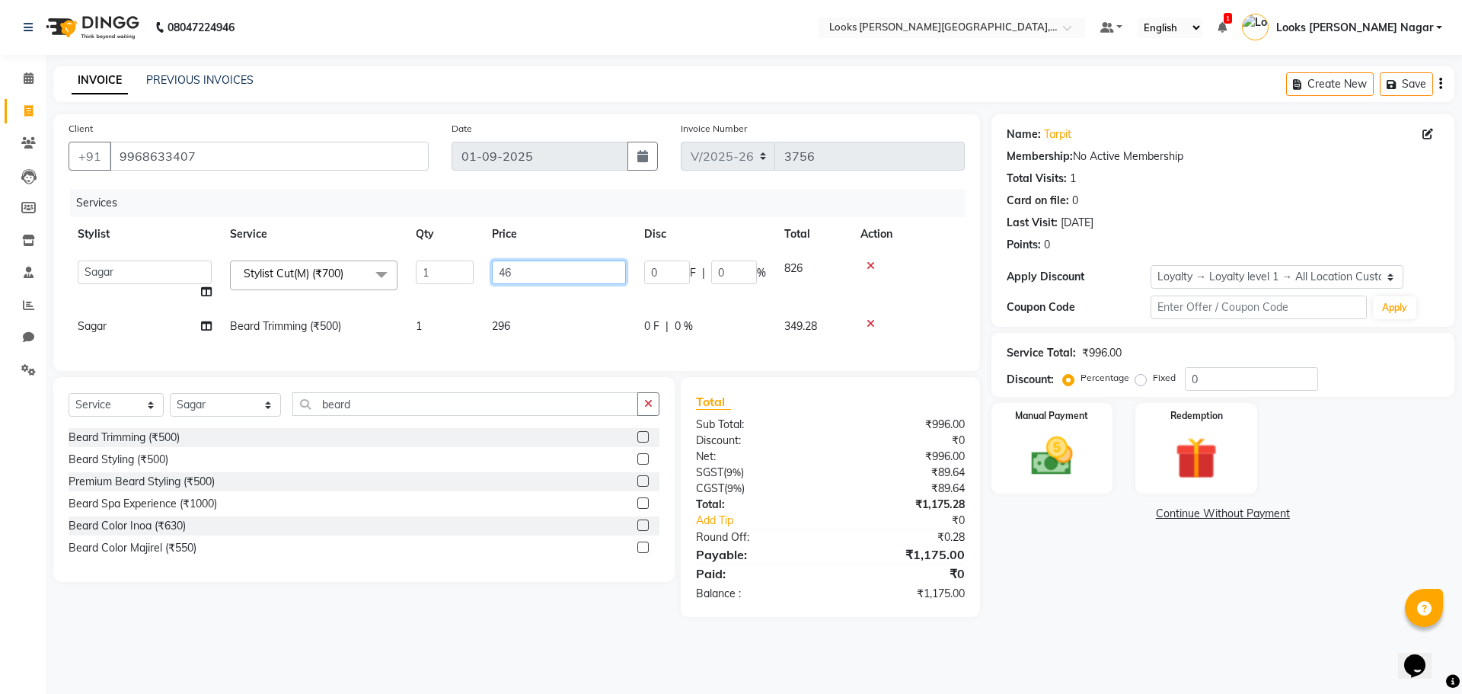
type input "466"
click at [1101, 595] on div "Name: Tarpit Membership: No Active Membership Total Visits: 1 Card on file: 0 L…" at bounding box center [1228, 365] width 474 height 502
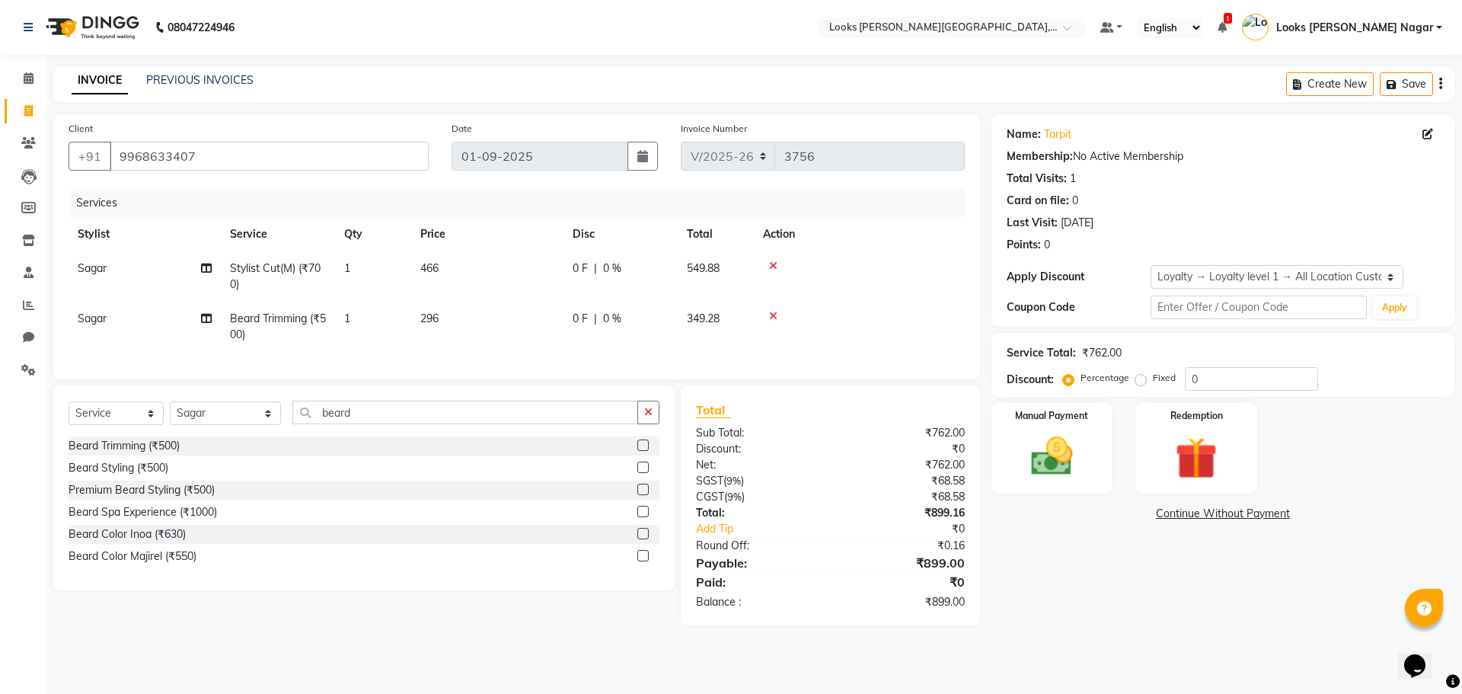
click at [467, 318] on td "296" at bounding box center [487, 326] width 152 height 50
select select "33096"
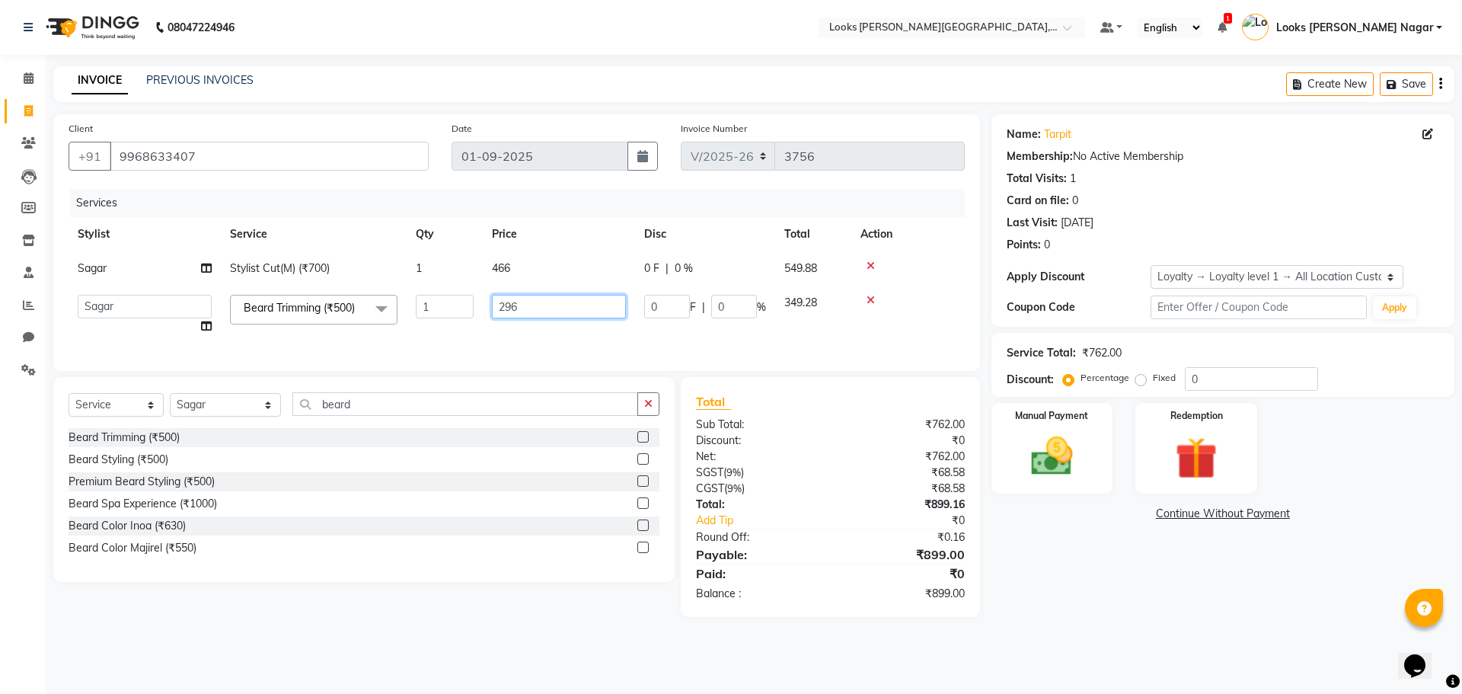
click at [546, 309] on input "296" at bounding box center [559, 307] width 134 height 24
type input "297"
click at [1069, 597] on div "Name: Tarpit Membership: No Active Membership Total Visits: 1 Card on file: 0 L…" at bounding box center [1228, 365] width 474 height 502
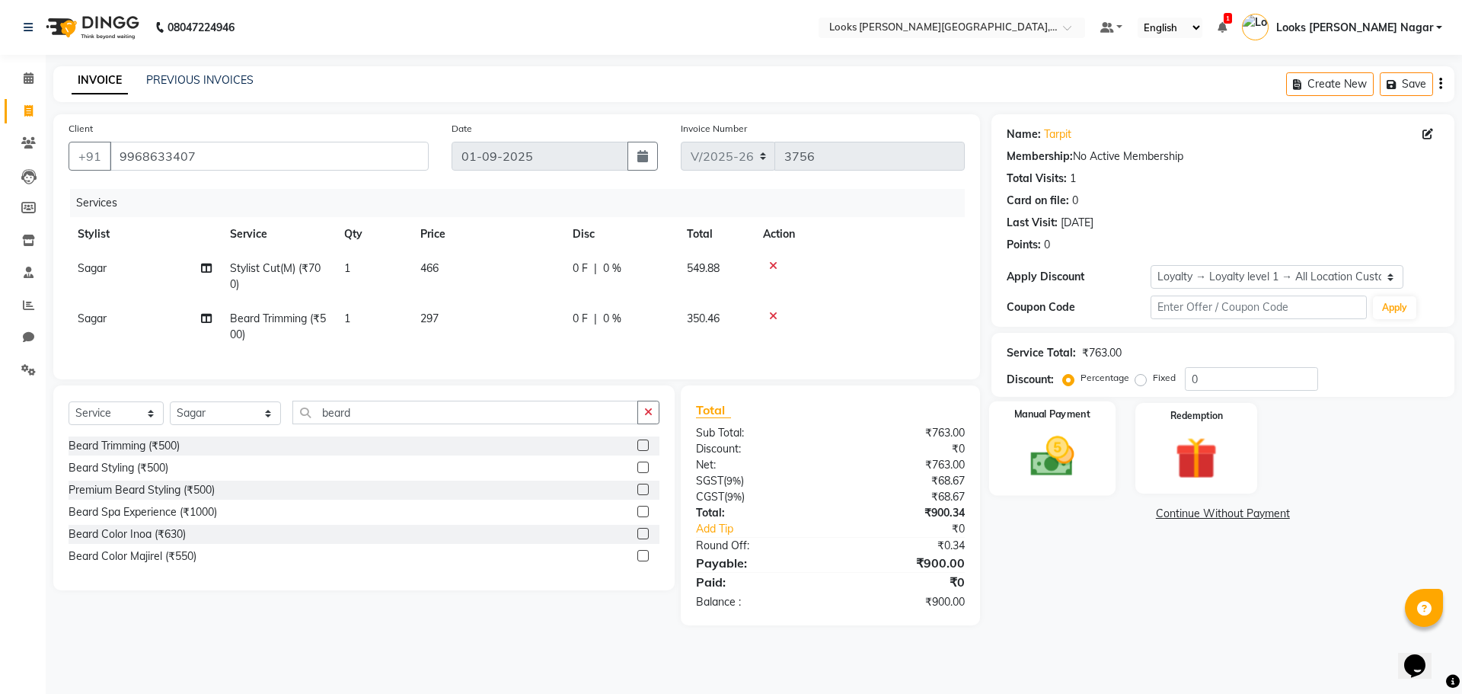
click at [1060, 483] on div "Manual Payment" at bounding box center [1051, 448] width 126 height 94
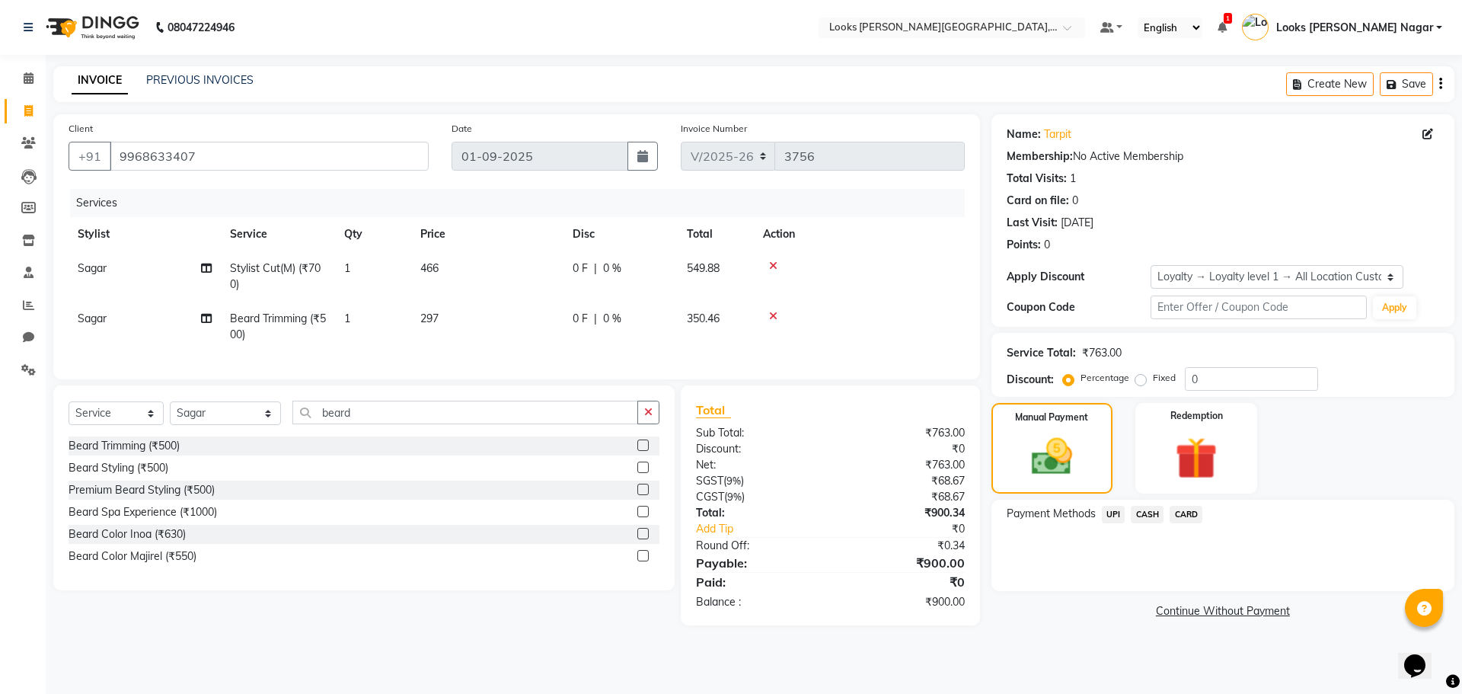
click at [1112, 518] on span "UPI" at bounding box center [1114, 515] width 24 height 18
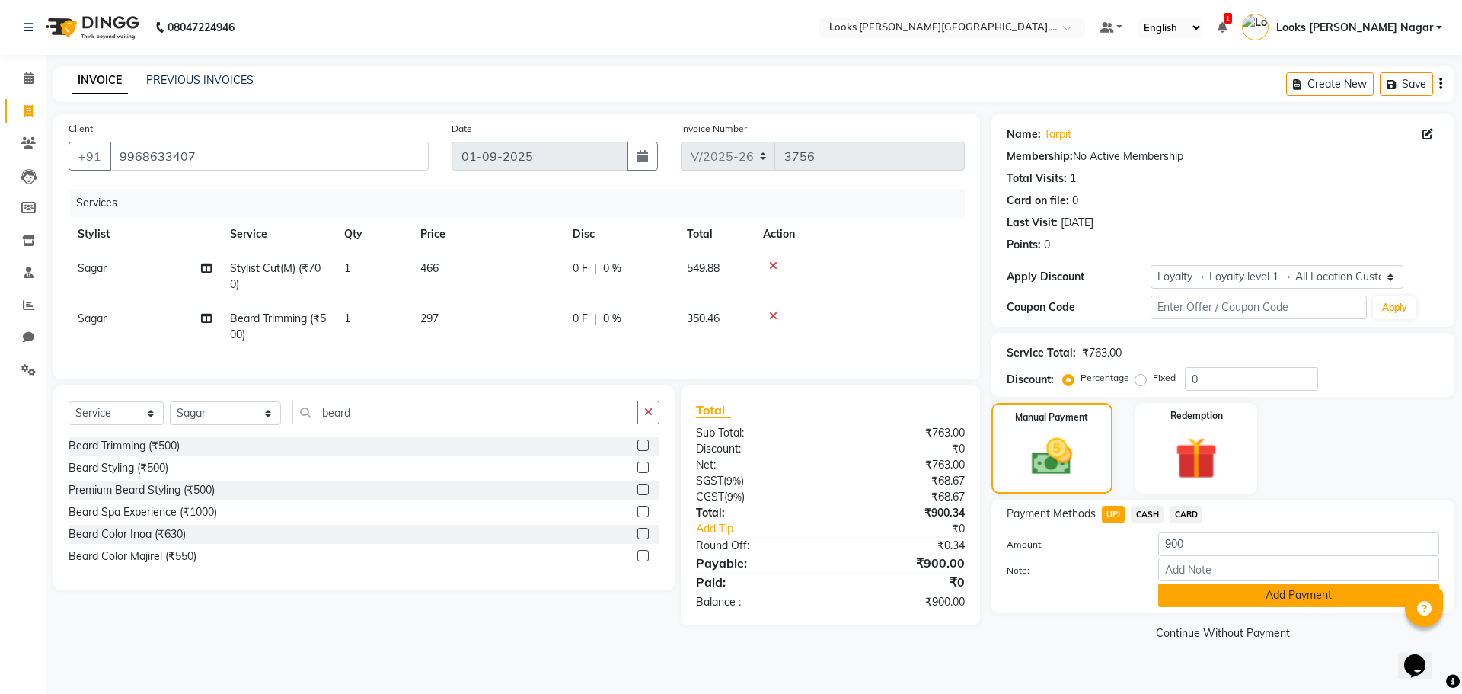
click at [1188, 597] on button "Add Payment" at bounding box center [1298, 595] width 281 height 24
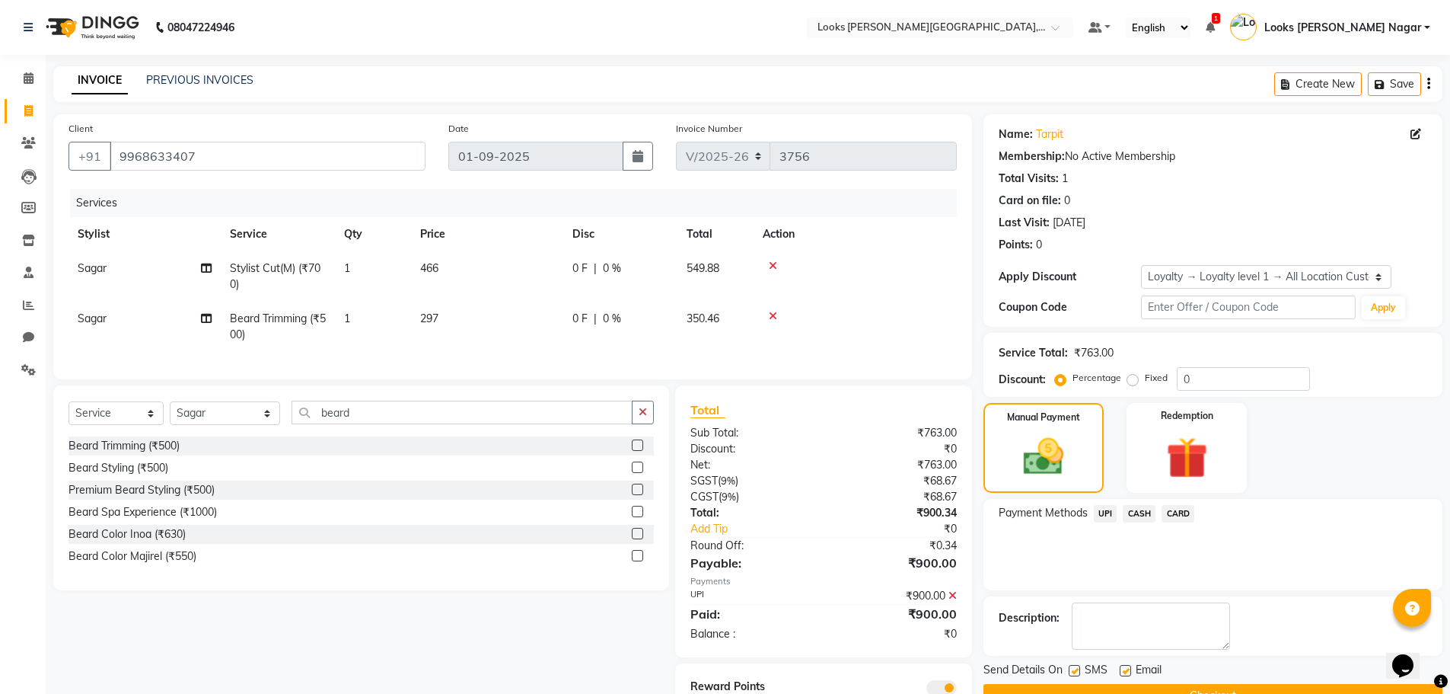
click at [1184, 687] on button "Checkout" at bounding box center [1213, 696] width 459 height 24
